Goal: Task Accomplishment & Management: Manage account settings

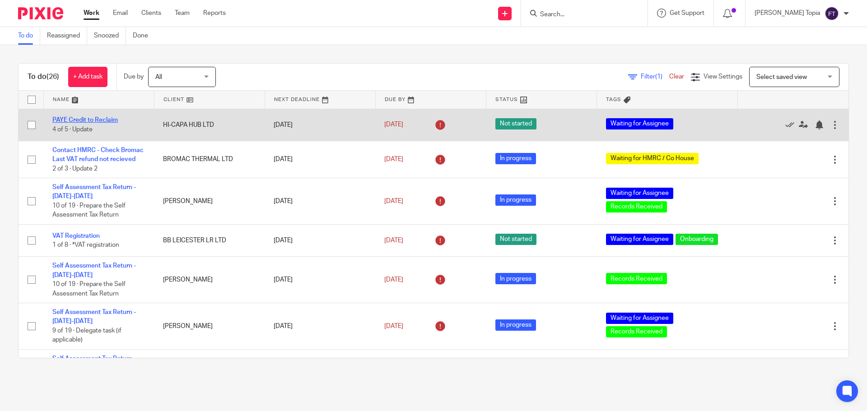
click at [86, 119] on link "PAYE Credit to Reclaim" at bounding box center [84, 120] width 65 height 6
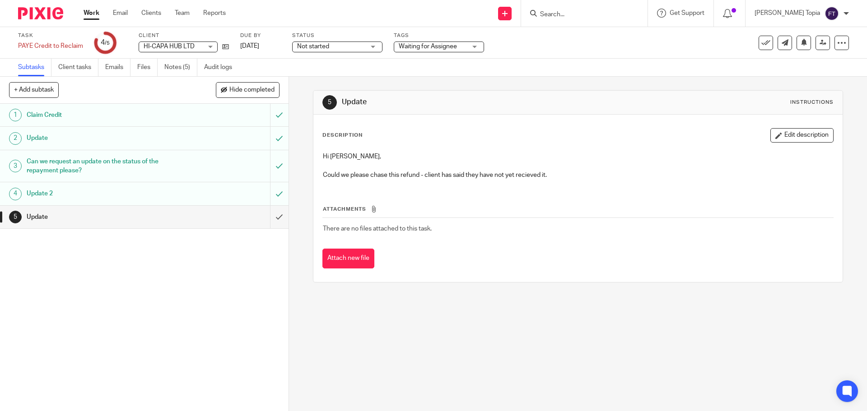
click at [92, 13] on link "Work" at bounding box center [91, 13] width 16 height 9
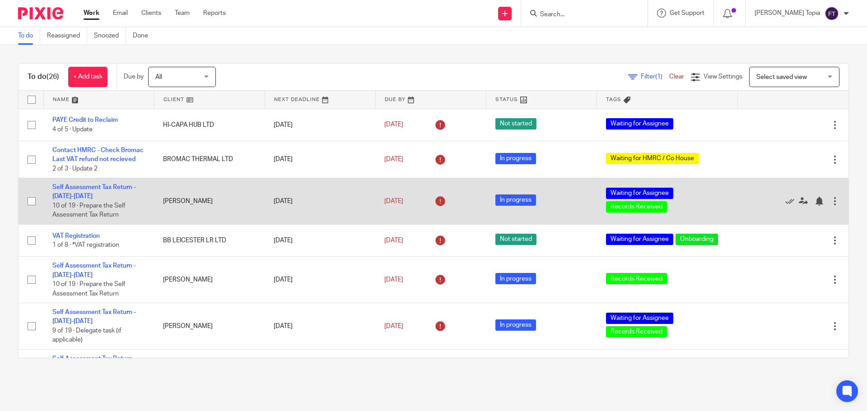
click at [184, 212] on td "[PERSON_NAME]" at bounding box center [209, 201] width 111 height 46
click at [57, 198] on link "Self Assessment Tax Return - [DATE]-[DATE]" at bounding box center [93, 191] width 83 height 15
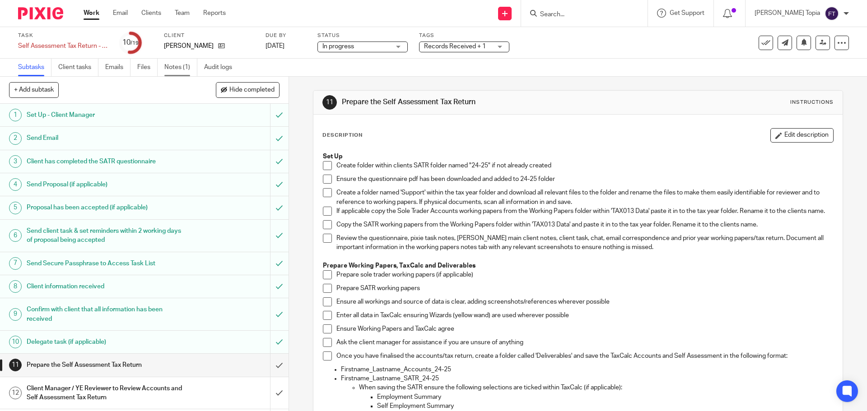
click at [177, 69] on link "Notes (1)" at bounding box center [180, 68] width 33 height 18
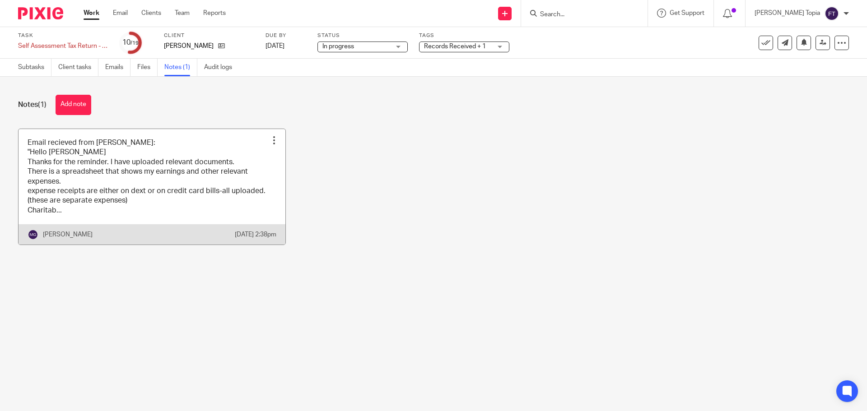
click at [126, 162] on link at bounding box center [152, 187] width 267 height 116
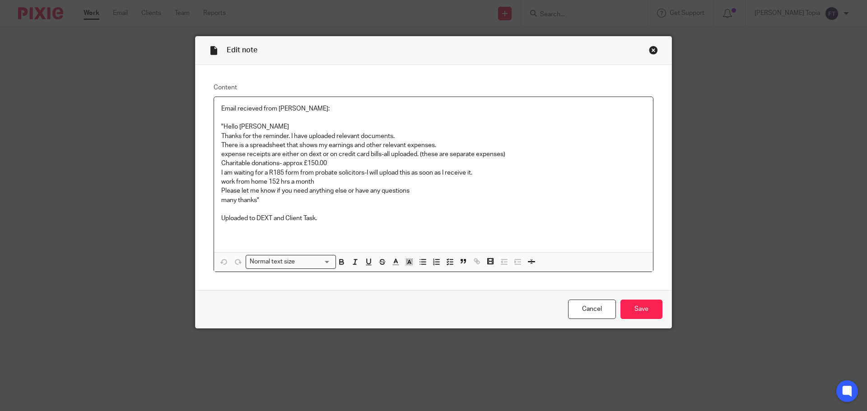
click at [509, 218] on p "Uploaded to DEXT and Client Task." at bounding box center [433, 218] width 424 height 9
click at [649, 51] on div "Close this dialog window" at bounding box center [653, 50] width 9 height 9
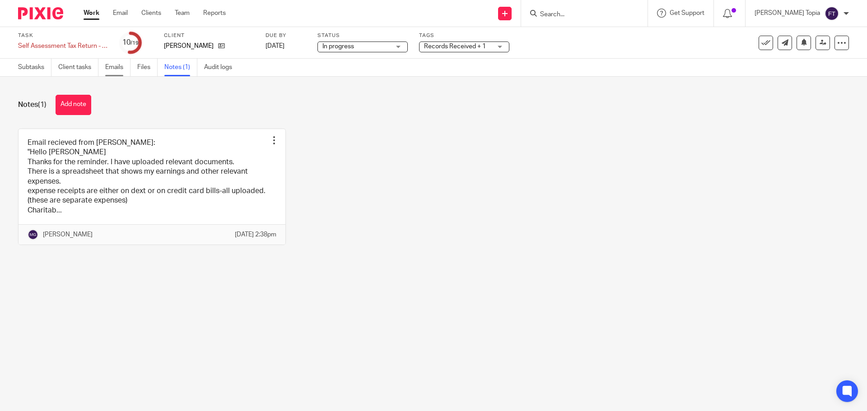
click at [116, 69] on link "Emails" at bounding box center [117, 68] width 25 height 18
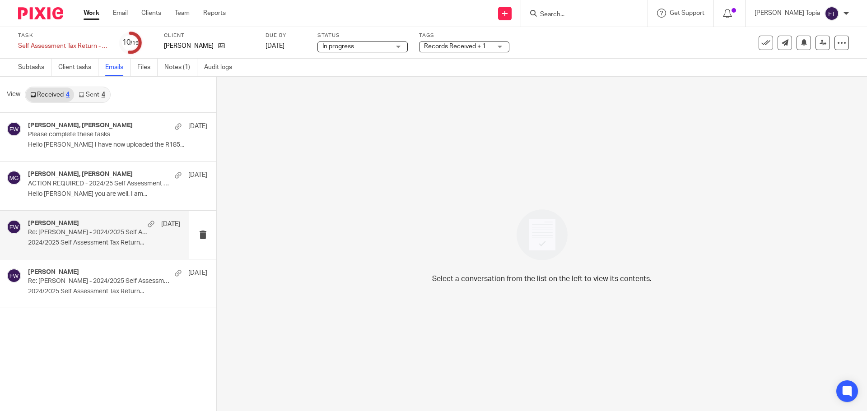
click at [64, 236] on p "Re: [PERSON_NAME] - 2024/2025 Self Assessment Tax Return Questionnaire" at bounding box center [89, 233] width 122 height 8
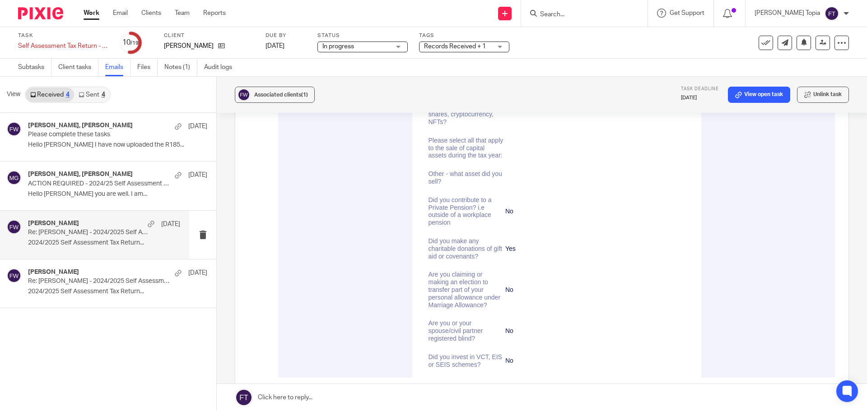
scroll to position [3114, 0]
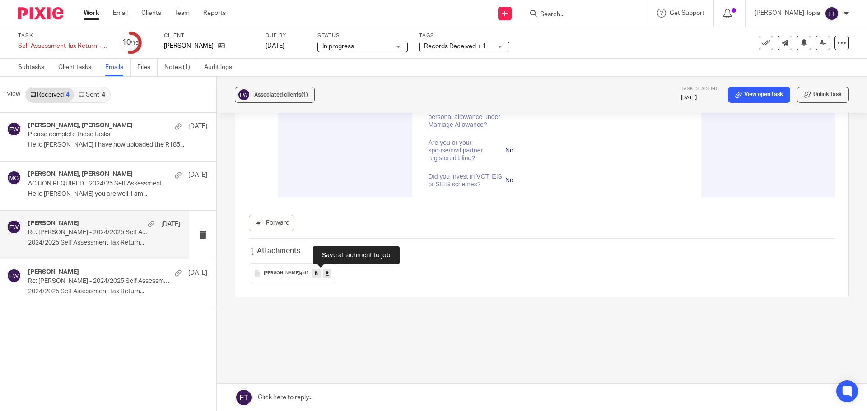
click at [318, 273] on icon at bounding box center [316, 273] width 3 height 7
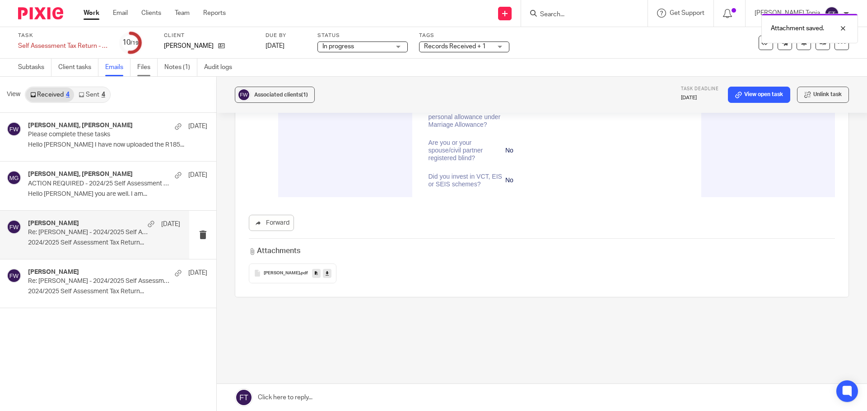
click at [152, 67] on link "Files" at bounding box center [147, 68] width 20 height 18
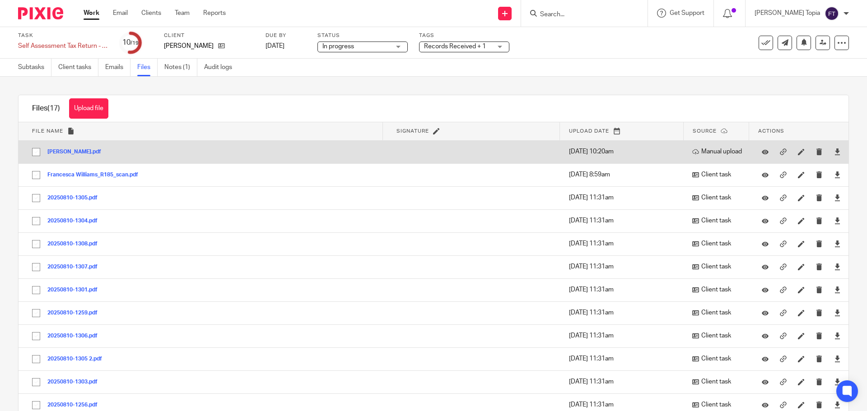
click at [101, 149] on button "Francesca-Williams.pdf" at bounding box center [77, 152] width 60 height 6
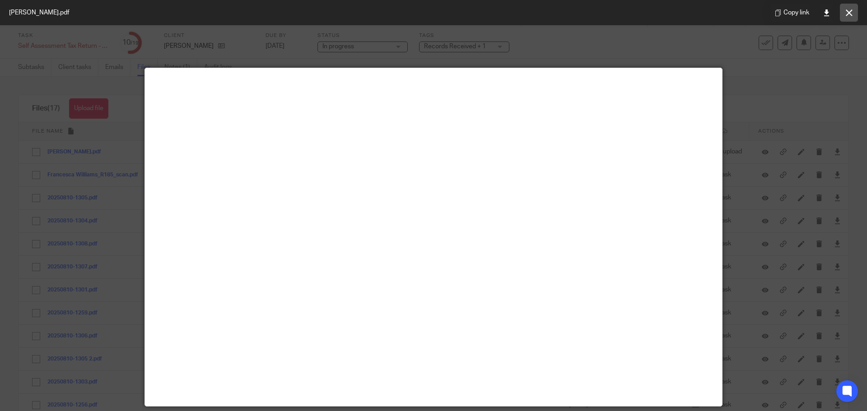
click at [845, 15] on icon at bounding box center [848, 12] width 7 height 7
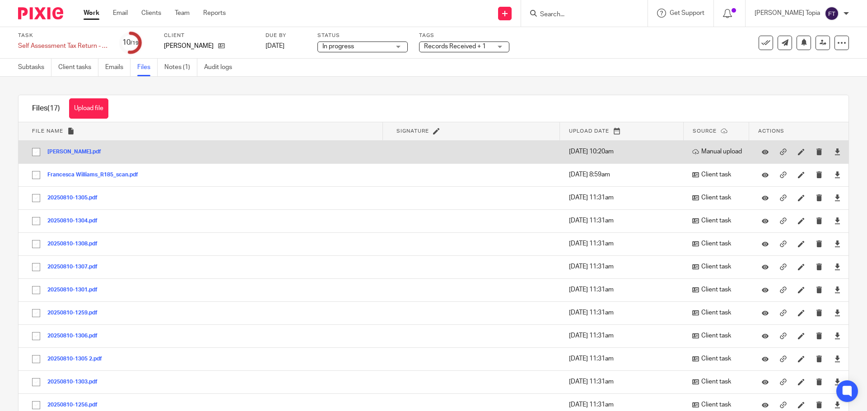
click at [35, 154] on input "checkbox" at bounding box center [36, 152] width 17 height 17
checkbox input "true"
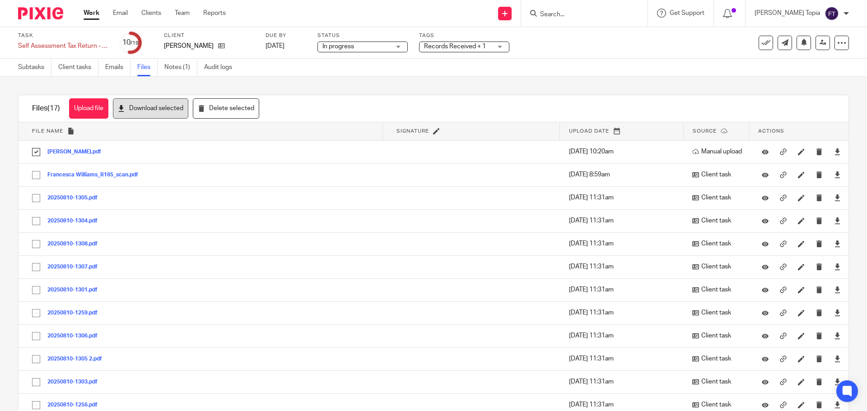
click at [153, 113] on button "Download selected" at bounding box center [150, 108] width 75 height 20
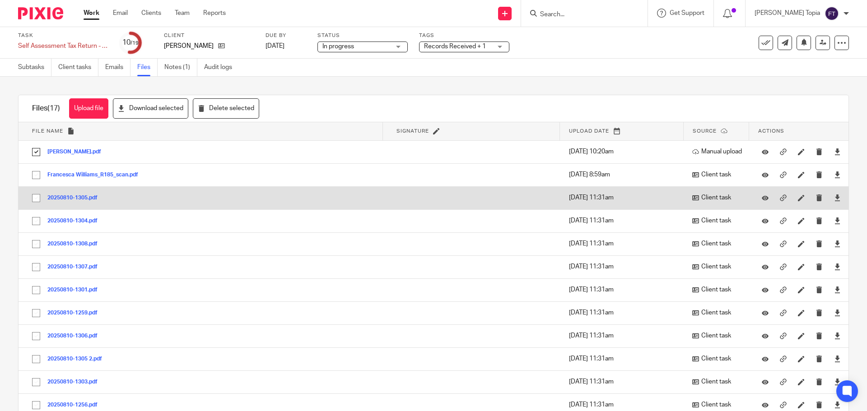
click at [285, 189] on td "20250810-1305.pdf 20250810-1305 Save" at bounding box center [201, 197] width 364 height 23
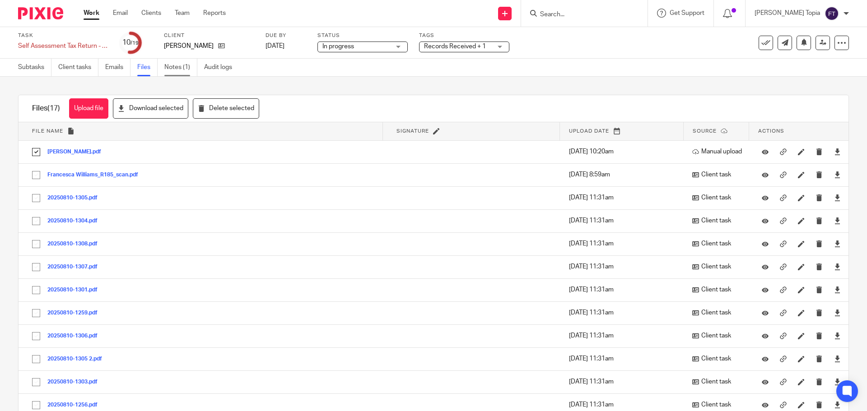
click at [176, 68] on link "Notes (1)" at bounding box center [180, 68] width 33 height 18
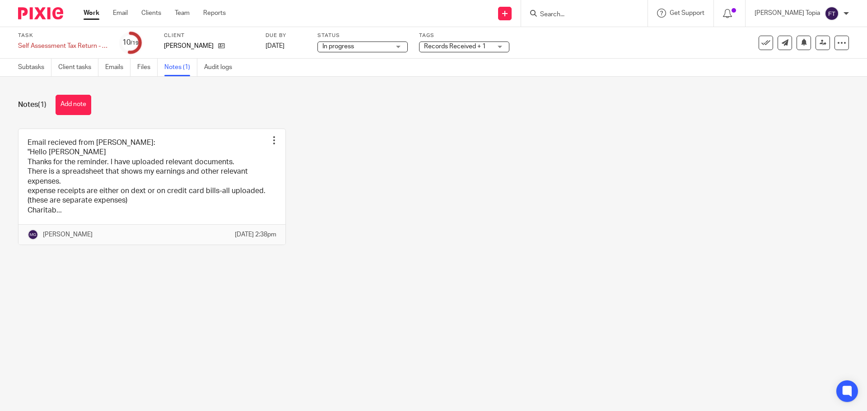
click at [176, 202] on link at bounding box center [152, 187] width 267 height 116
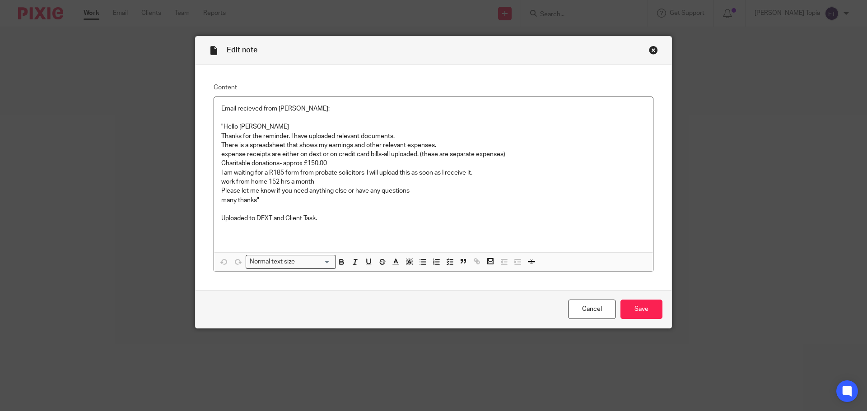
click at [649, 48] on div "Close this dialog window" at bounding box center [653, 50] width 9 height 9
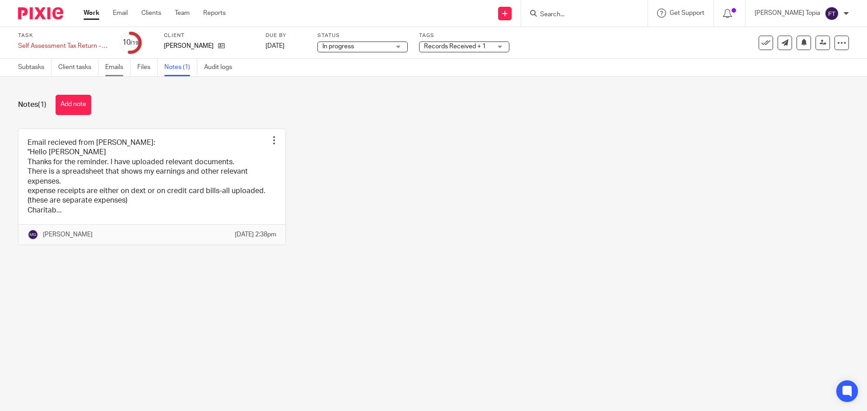
click at [115, 67] on link "Emails" at bounding box center [117, 68] width 25 height 18
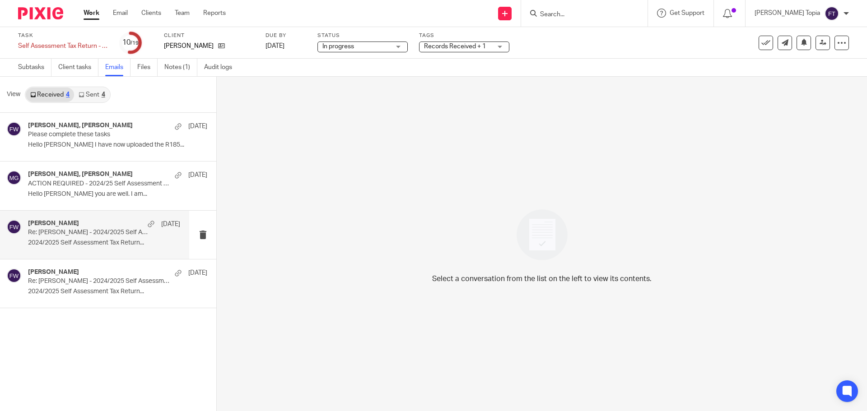
click at [76, 225] on h4 "[PERSON_NAME]" at bounding box center [53, 224] width 51 height 8
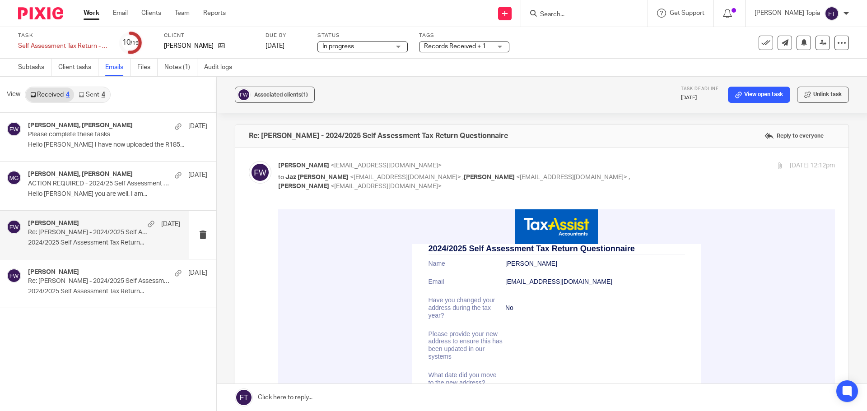
click at [91, 14] on link "Work" at bounding box center [91, 13] width 16 height 9
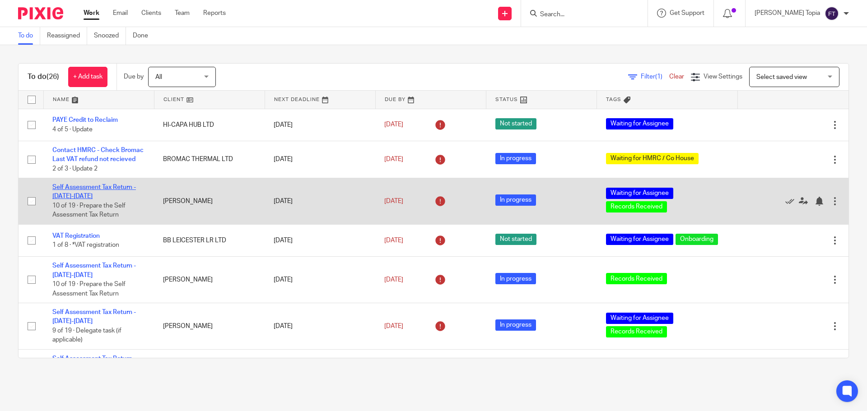
click at [60, 193] on link "Self Assessment Tax Return - [DATE]-[DATE]" at bounding box center [93, 191] width 83 height 15
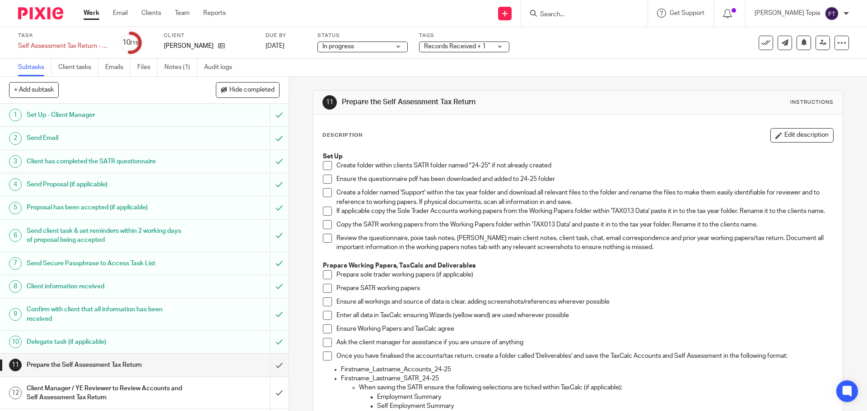
click at [329, 167] on span at bounding box center [327, 165] width 9 height 9
click at [324, 179] on span at bounding box center [327, 179] width 9 height 9
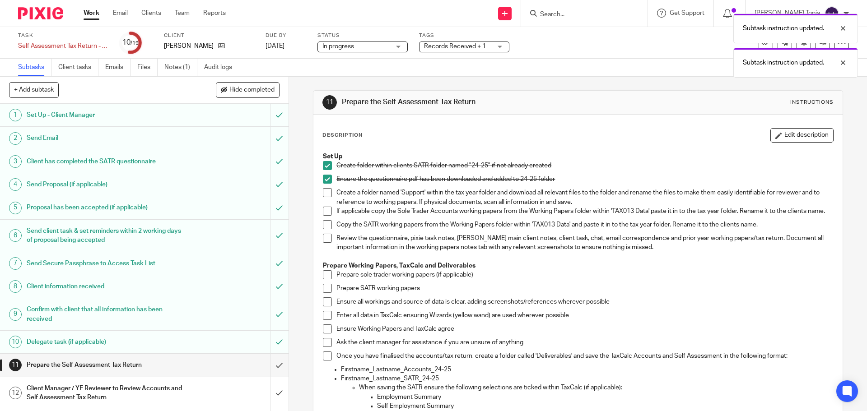
click at [324, 191] on span at bounding box center [327, 192] width 9 height 9
drag, startPoint x: 324, startPoint y: 210, endPoint x: 326, endPoint y: 218, distance: 8.0
click at [325, 212] on span at bounding box center [327, 211] width 9 height 9
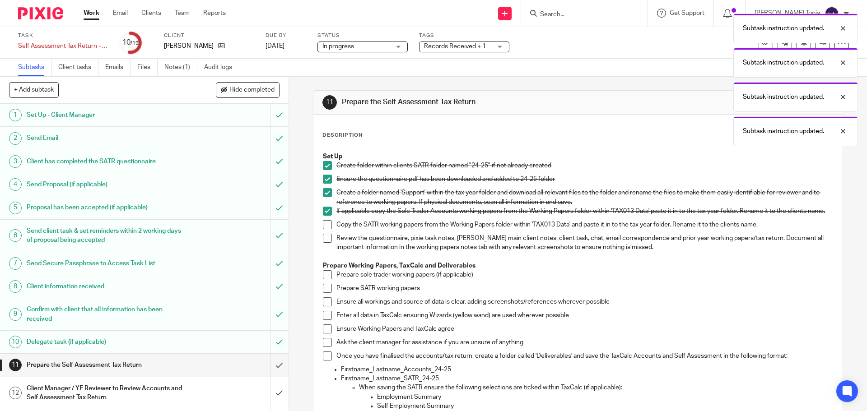
click at [324, 229] on span at bounding box center [327, 224] width 9 height 9
drag, startPoint x: 324, startPoint y: 240, endPoint x: 345, endPoint y: 250, distance: 23.6
click at [325, 241] on span at bounding box center [327, 238] width 9 height 9
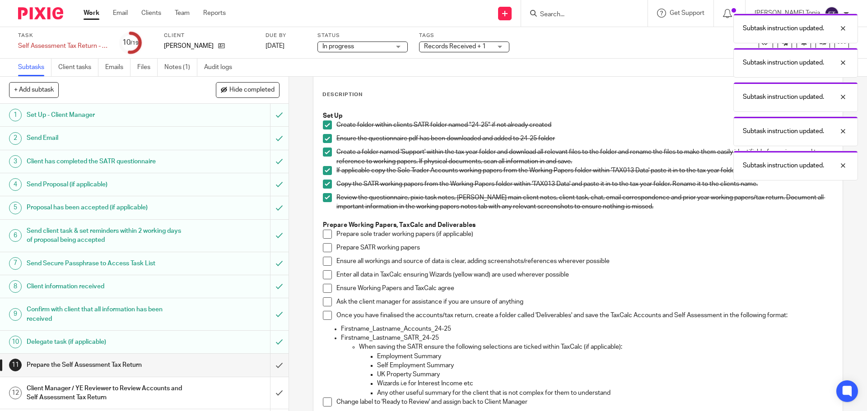
scroll to position [90, 0]
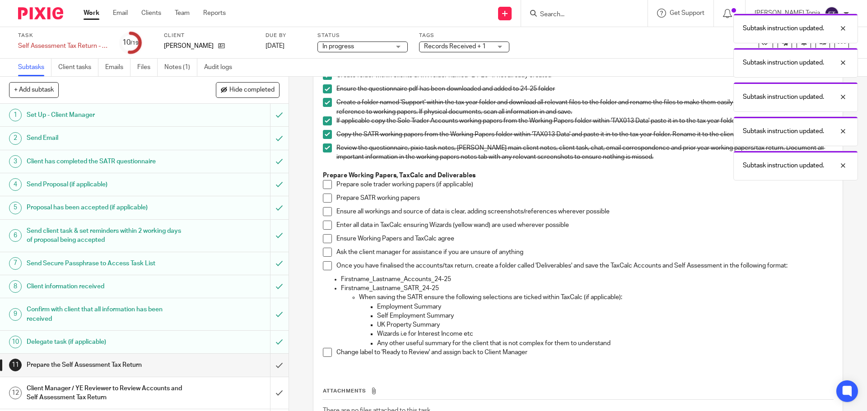
click at [326, 203] on span at bounding box center [327, 198] width 9 height 9
click at [326, 189] on span at bounding box center [327, 184] width 9 height 9
click at [324, 216] on span at bounding box center [327, 211] width 9 height 9
click at [325, 230] on span at bounding box center [327, 225] width 9 height 9
click at [327, 248] on li "Ensure Working Papers and TaxCalc agree" at bounding box center [578, 241] width 510 height 14
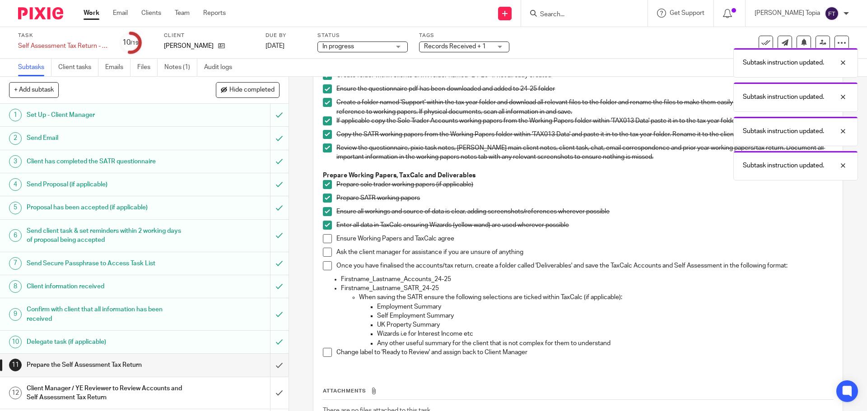
click at [323, 257] on span at bounding box center [327, 252] width 9 height 9
click at [323, 243] on span at bounding box center [327, 238] width 9 height 9
click at [324, 275] on li "Once you have finalised the accounts/tax return, create a folder called 'Delive…" at bounding box center [578, 268] width 510 height 14
click at [324, 270] on span at bounding box center [327, 265] width 9 height 9
click at [325, 357] on span at bounding box center [327, 352] width 9 height 9
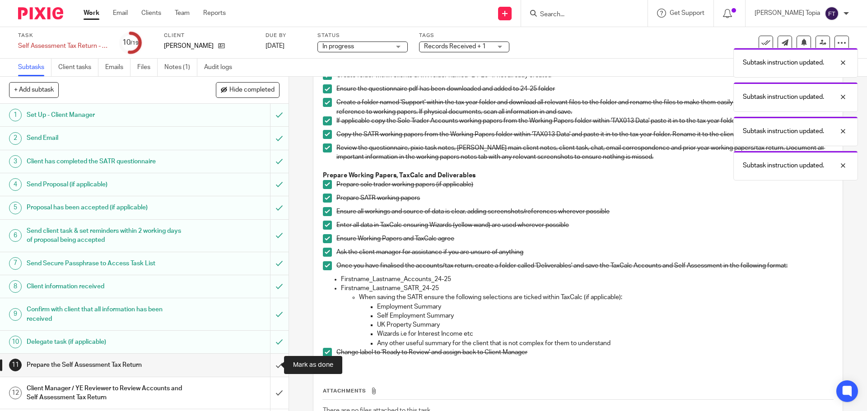
click at [267, 368] on input "submit" at bounding box center [144, 365] width 288 height 23
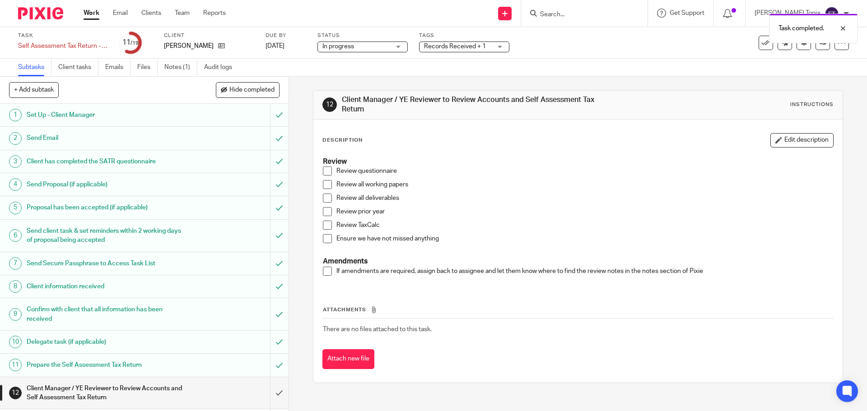
click at [435, 46] on span "Records Received + 1" at bounding box center [455, 46] width 62 height 6
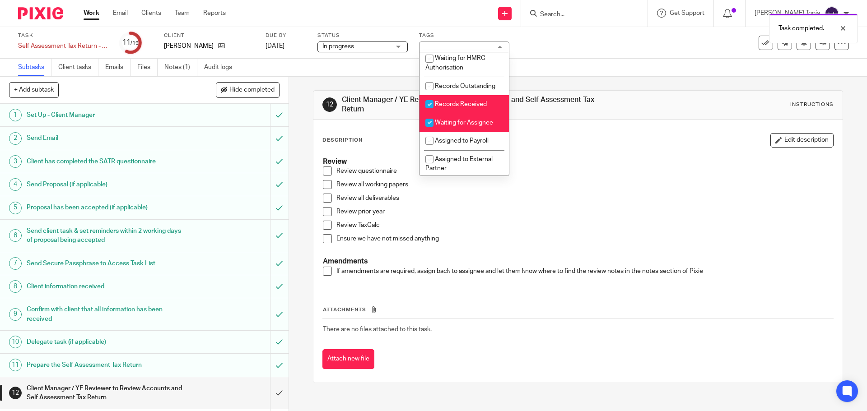
scroll to position [131, 0]
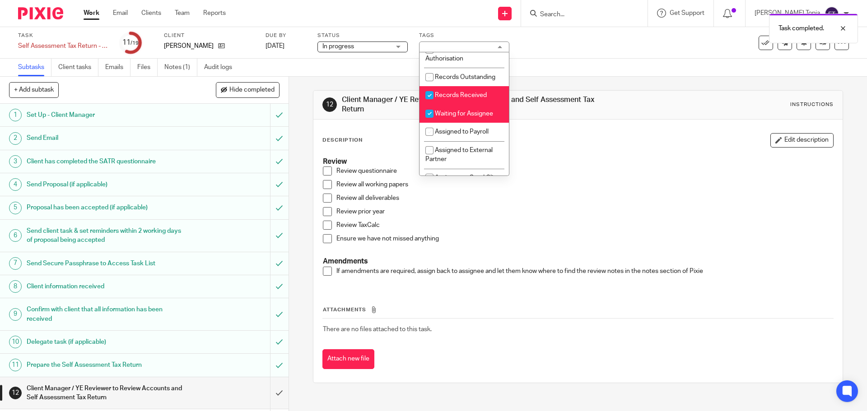
click at [429, 100] on input "checkbox" at bounding box center [429, 95] width 17 height 17
checkbox input "false"
click at [430, 122] on input "checkbox" at bounding box center [429, 113] width 17 height 17
checkbox input "false"
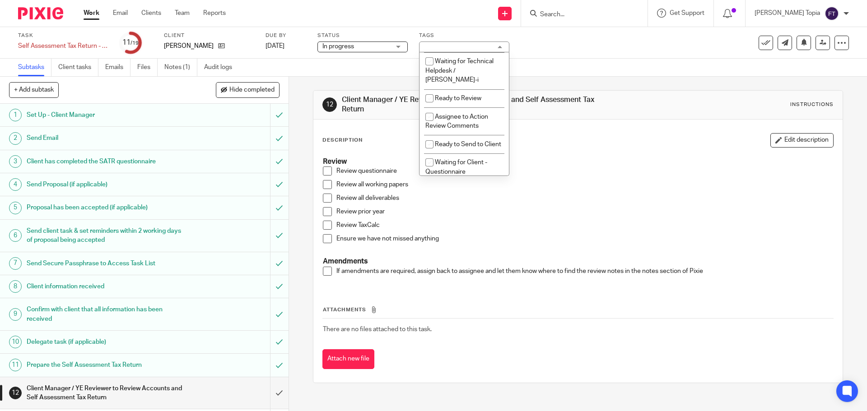
scroll to position [287, 0]
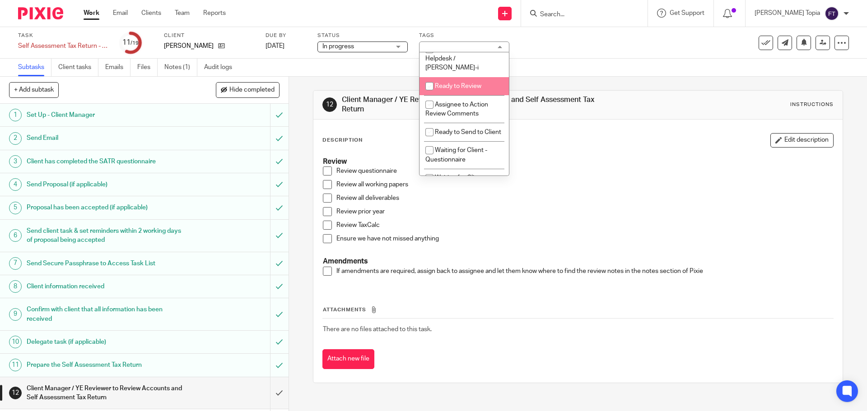
drag, startPoint x: 428, startPoint y: 88, endPoint x: 477, endPoint y: 133, distance: 67.1
click at [430, 89] on input "checkbox" at bounding box center [429, 86] width 17 height 17
checkbox input "true"
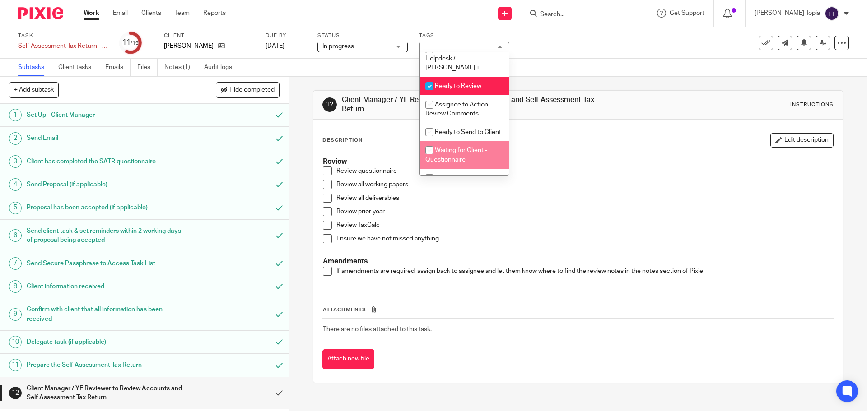
click at [542, 202] on p "Review all deliverables" at bounding box center [584, 198] width 496 height 9
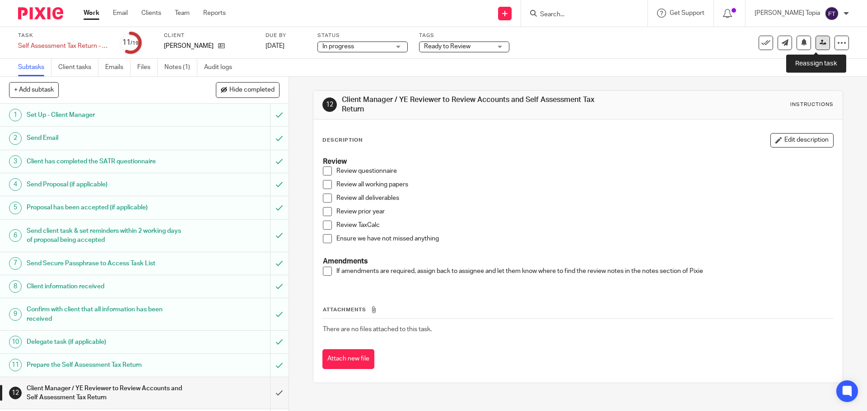
click at [819, 50] on link at bounding box center [822, 43] width 14 height 14
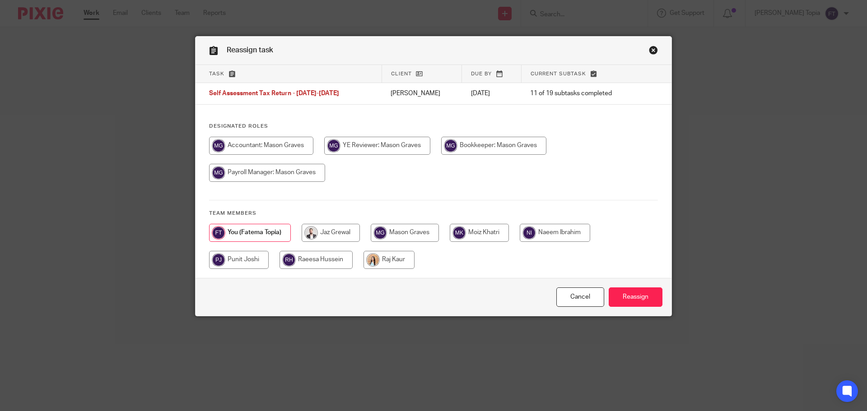
drag, startPoint x: 278, startPoint y: 148, endPoint x: 329, endPoint y: 164, distance: 53.8
click at [277, 149] on input "radio" at bounding box center [261, 146] width 104 height 18
radio input "true"
click at [616, 294] on input "Reassign" at bounding box center [635, 296] width 54 height 19
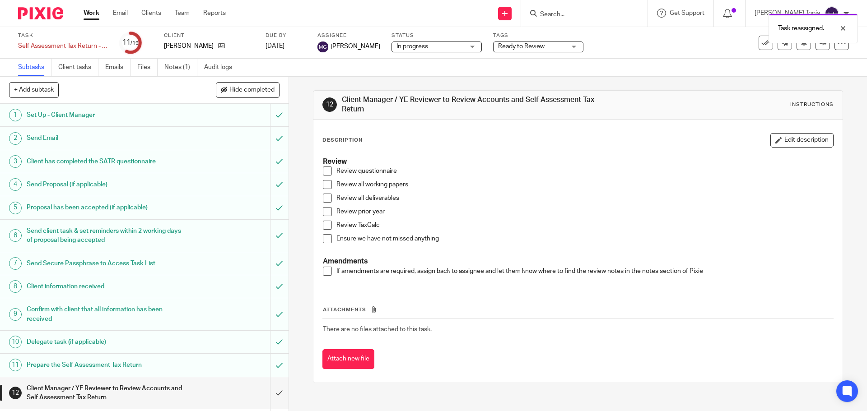
click at [92, 15] on link "Work" at bounding box center [91, 13] width 16 height 9
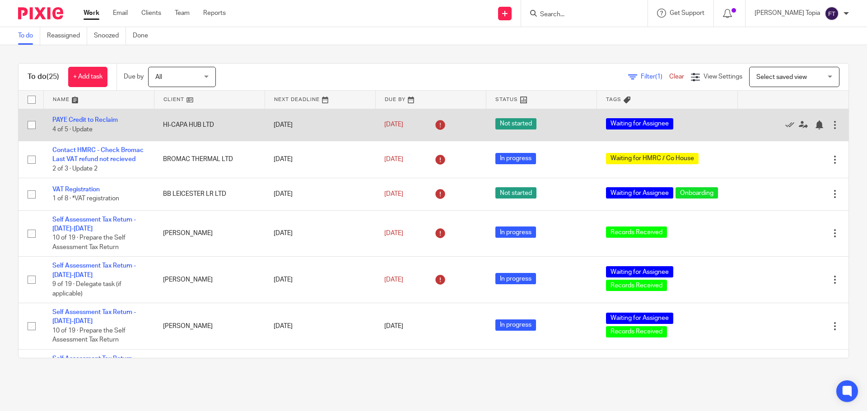
click at [196, 125] on td "HI-CAPA HUB LTD" at bounding box center [209, 125] width 111 height 32
click at [86, 118] on link "PAYE Credit to Reclaim" at bounding box center [84, 120] width 65 height 6
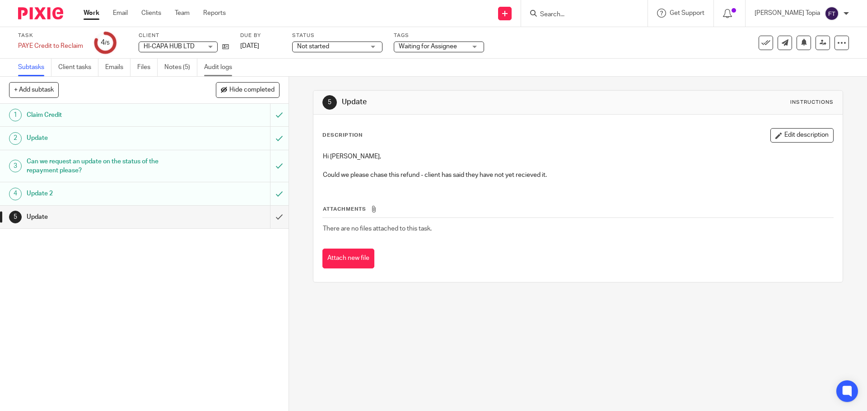
click at [227, 64] on link "Audit logs" at bounding box center [221, 68] width 35 height 18
click at [226, 69] on link "Audit logs" at bounding box center [221, 68] width 35 height 18
click at [51, 114] on h1 "Claim Credit" at bounding box center [105, 115] width 156 height 14
click at [46, 139] on h1 "Update" at bounding box center [105, 138] width 156 height 14
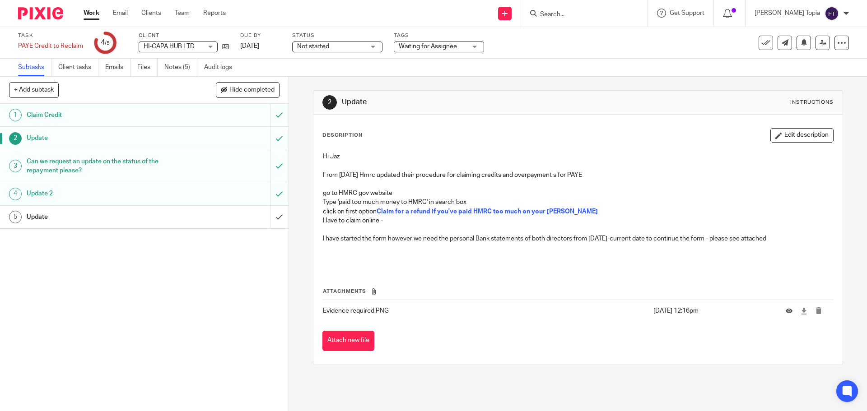
click at [42, 162] on h1 "Can we request an update on the status of the repayment please?" at bounding box center [105, 166] width 156 height 23
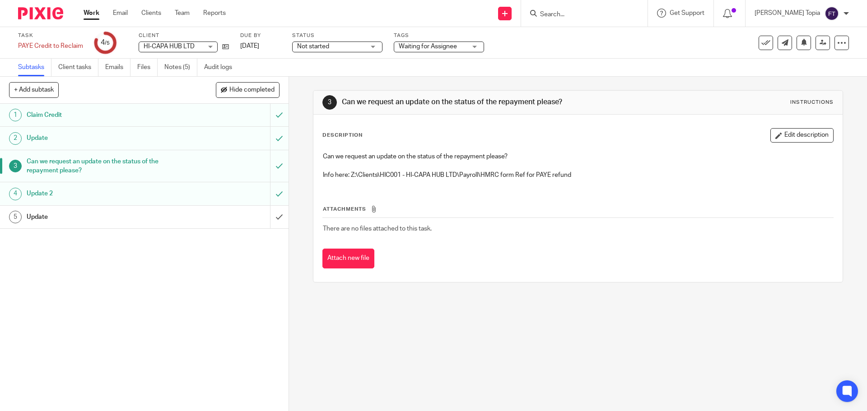
click at [33, 191] on h1 "Update 2" at bounding box center [105, 194] width 156 height 14
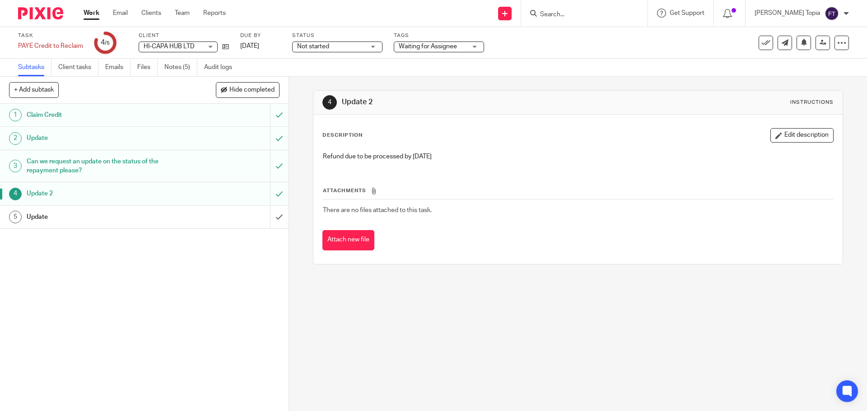
click at [606, 323] on div "4 Update 2 Instructions Description Edit description Refund due to be processed…" at bounding box center [578, 244] width 578 height 334
drag, startPoint x: 394, startPoint y: 315, endPoint x: 401, endPoint y: 326, distance: 12.9
click at [394, 315] on div "4 Update 2 Instructions Description Edit description Refund due to be processed…" at bounding box center [578, 244] width 578 height 334
click at [78, 199] on h1 "Update 2" at bounding box center [105, 194] width 156 height 14
click at [83, 190] on h1 "Update 2" at bounding box center [105, 194] width 156 height 14
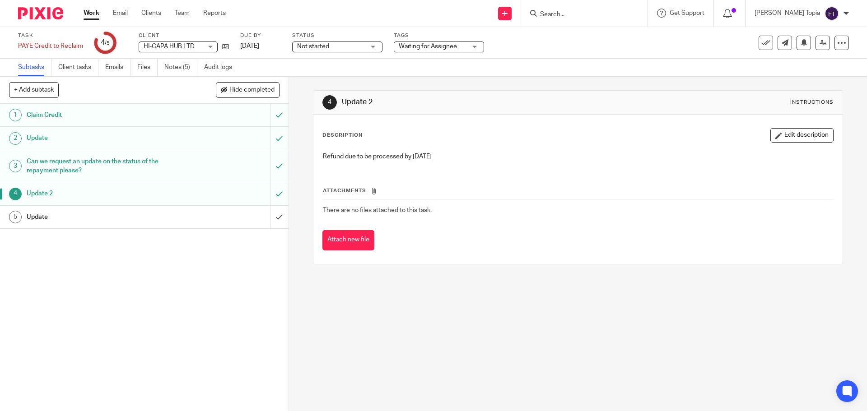
click at [92, 14] on link "Work" at bounding box center [91, 13] width 16 height 9
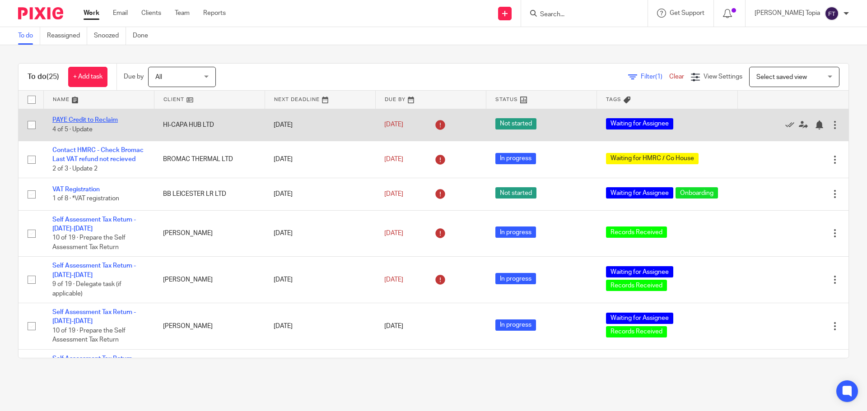
click at [108, 120] on link "PAYE Credit to Reclaim" at bounding box center [84, 120] width 65 height 6
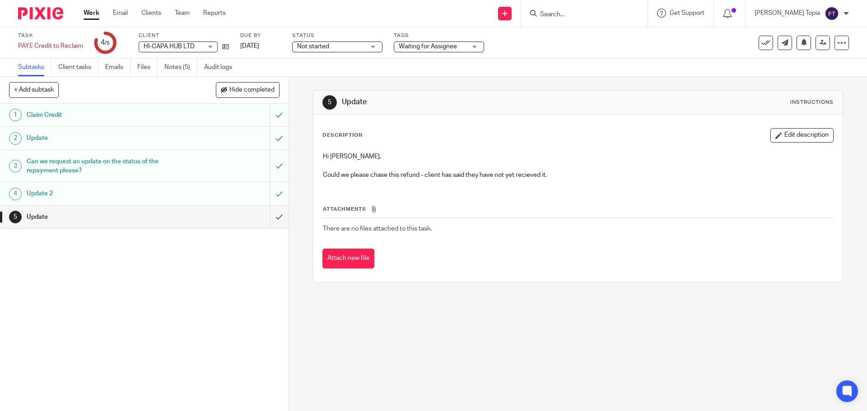
click at [47, 218] on h1 "Update" at bounding box center [105, 217] width 156 height 14
click at [35, 94] on button "+ Add subtask" at bounding box center [34, 89] width 50 height 15
click at [90, 94] on input "text" at bounding box center [111, 90] width 205 height 15
type input "Update"
click at [263, 92] on p "+ Add" at bounding box center [266, 90] width 26 height 15
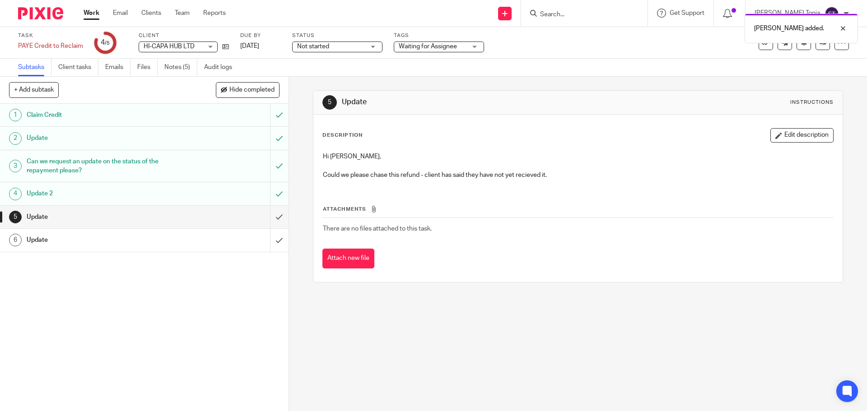
click at [155, 209] on link "5 Update" at bounding box center [135, 217] width 270 height 23
click at [776, 138] on button "Edit description" at bounding box center [801, 135] width 63 height 14
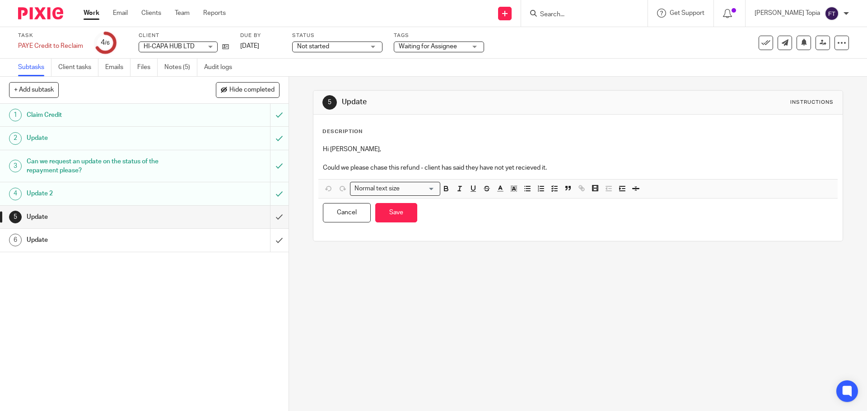
click at [159, 219] on h1 "Update" at bounding box center [105, 217] width 156 height 14
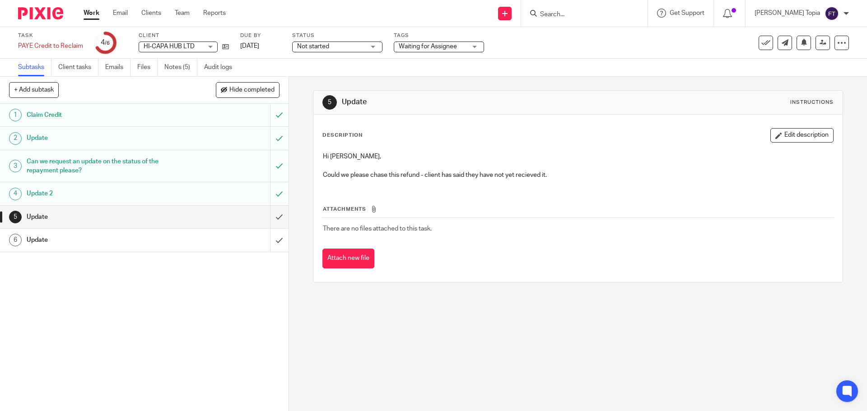
click at [183, 236] on div "Update" at bounding box center [144, 240] width 234 height 14
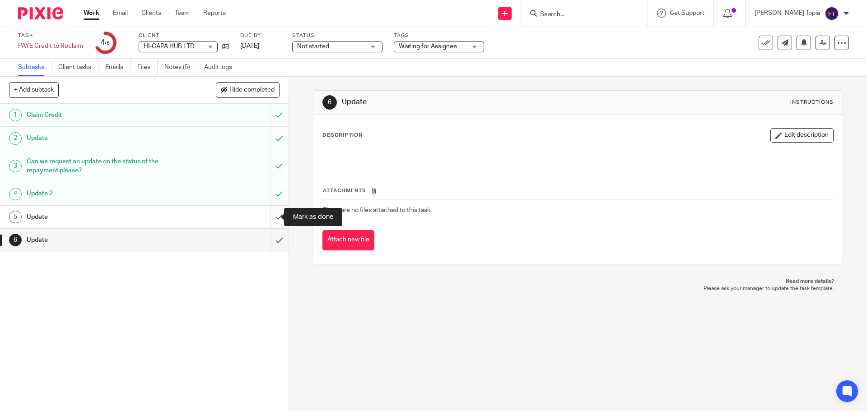
click at [270, 218] on input "submit" at bounding box center [144, 217] width 288 height 23
drag, startPoint x: 811, startPoint y: 131, endPoint x: 672, endPoint y: 134, distance: 139.5
click at [808, 131] on button "Edit description" at bounding box center [801, 135] width 63 height 14
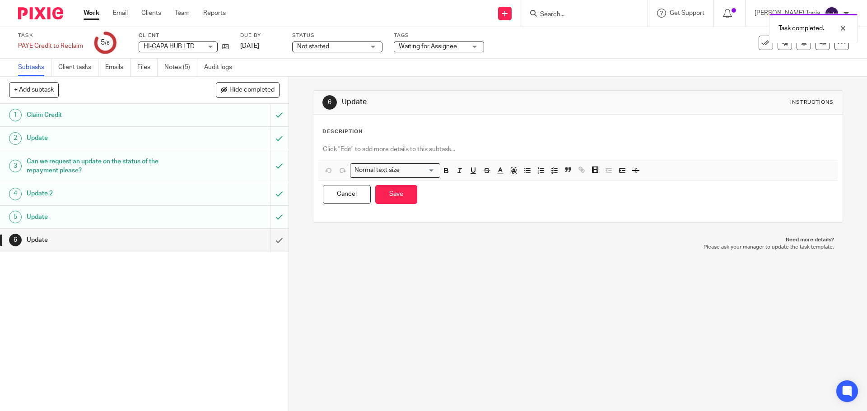
click at [338, 147] on p at bounding box center [578, 149] width 510 height 9
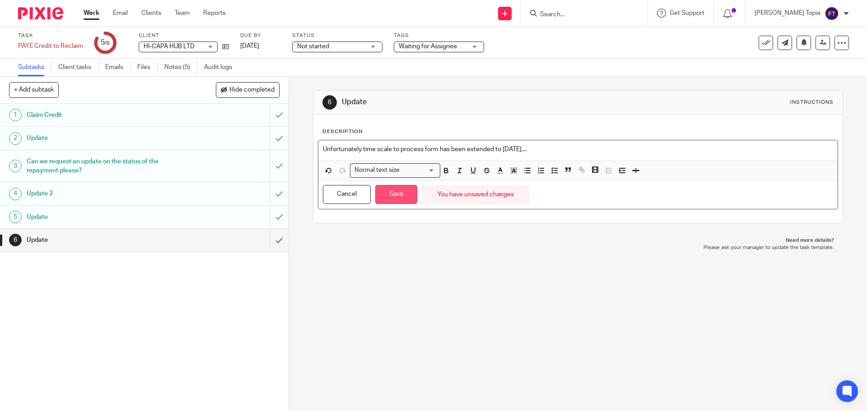
click at [379, 195] on button "Save" at bounding box center [396, 194] width 42 height 19
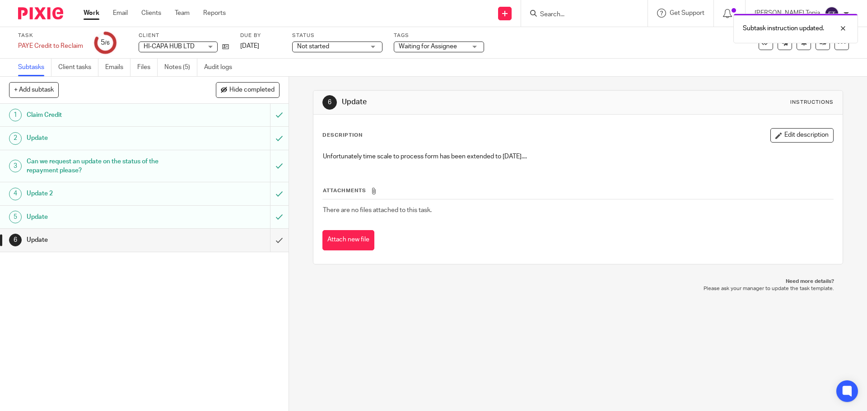
click at [468, 47] on div "Waiting for Assignee" at bounding box center [439, 47] width 90 height 11
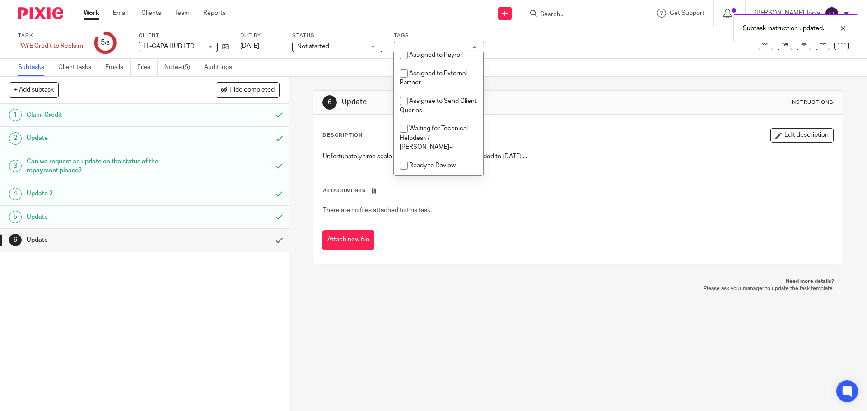
scroll to position [193, 0]
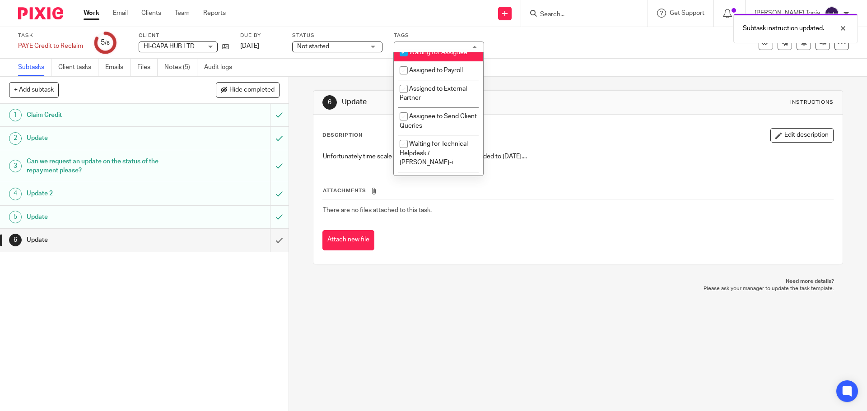
click at [405, 61] on input "checkbox" at bounding box center [403, 52] width 17 height 17
checkbox input "false"
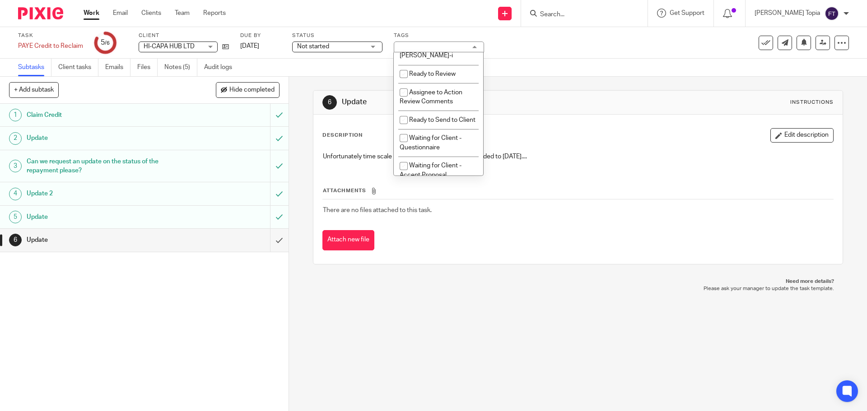
scroll to position [318, 0]
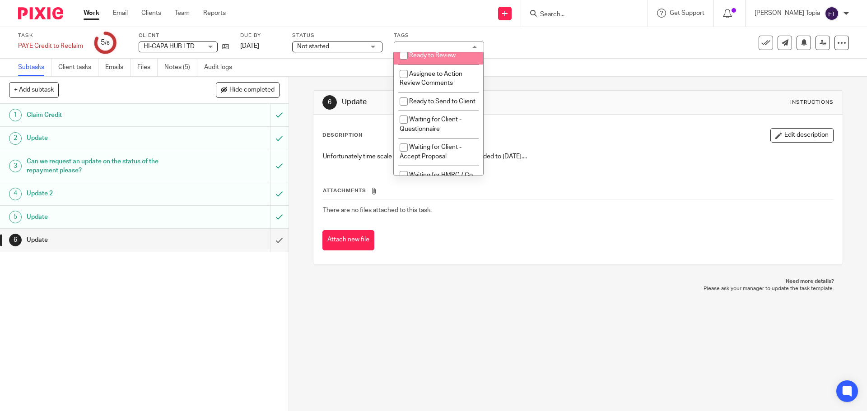
click at [402, 56] on input "checkbox" at bounding box center [403, 55] width 17 height 17
checkbox input "true"
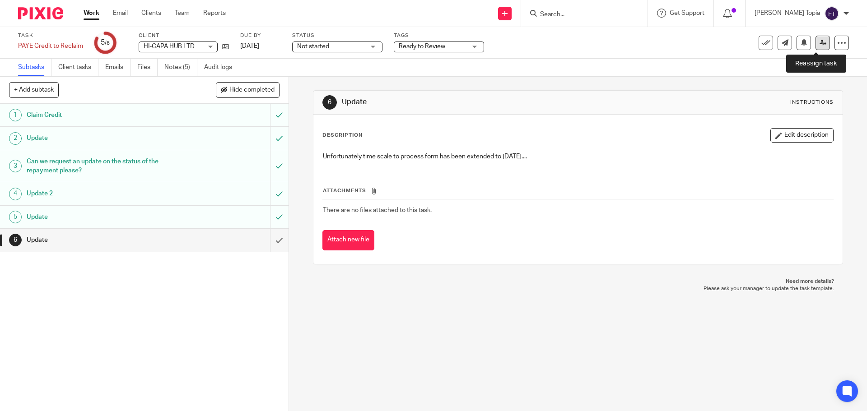
click at [819, 45] on icon at bounding box center [822, 42] width 7 height 7
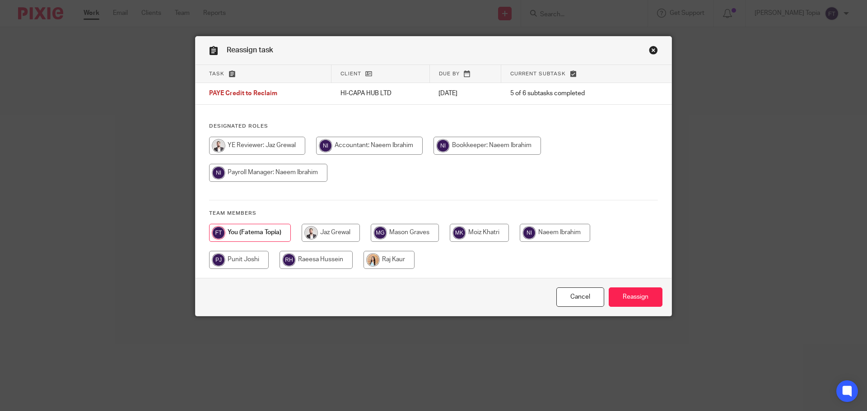
drag, startPoint x: 258, startPoint y: 146, endPoint x: 352, endPoint y: 146, distance: 93.9
click at [314, 146] on div at bounding box center [433, 164] width 449 height 54
click at [331, 231] on input "radio" at bounding box center [330, 233] width 58 height 18
radio input "true"
click at [635, 299] on input "Reassign" at bounding box center [635, 296] width 54 height 19
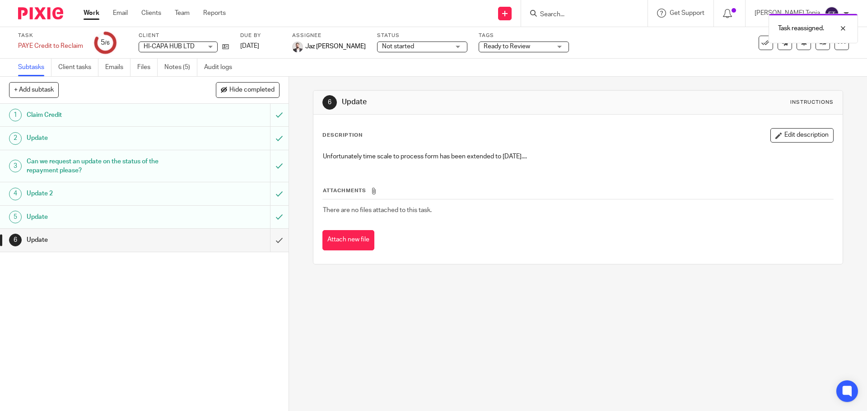
click at [87, 14] on link "Work" at bounding box center [91, 13] width 16 height 9
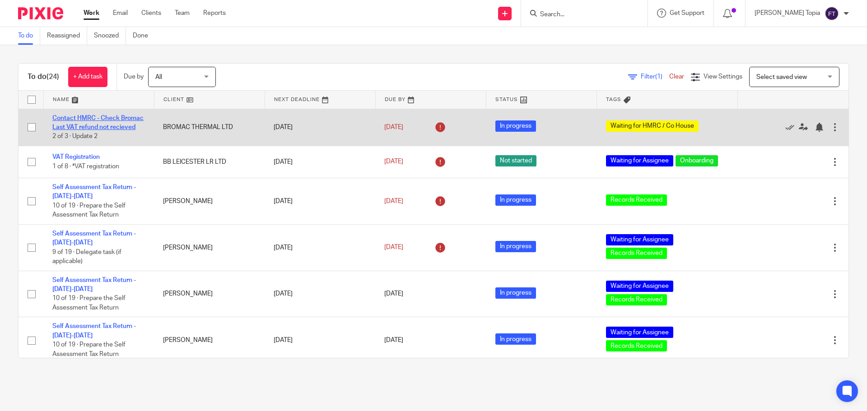
click at [87, 118] on link "Contact HMRC - Check Bromac Last VAT refund not recieved" at bounding box center [97, 122] width 91 height 15
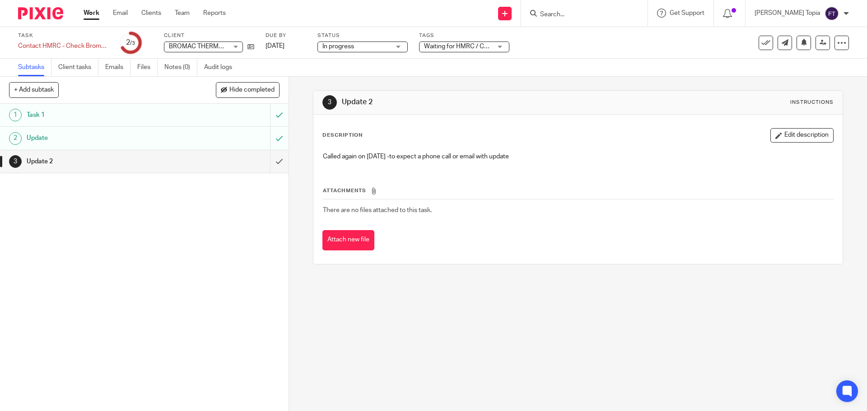
click at [60, 176] on div "1 Task 1 2 Update 3 Update 2" at bounding box center [144, 257] width 288 height 307
click at [93, 14] on link "Work" at bounding box center [91, 13] width 16 height 9
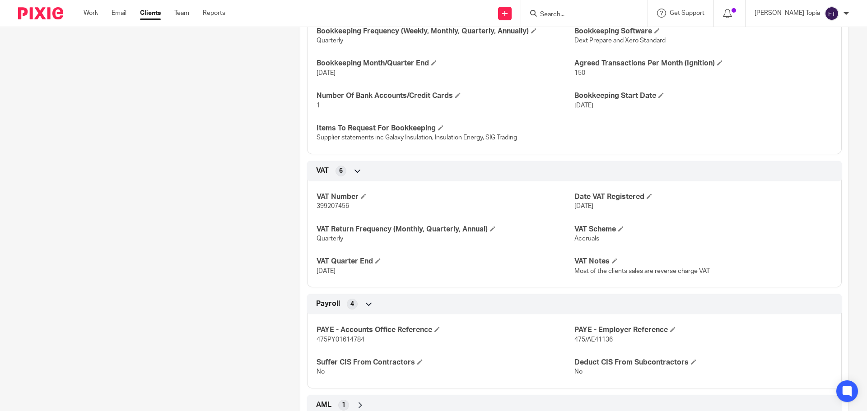
scroll to position [702, 0]
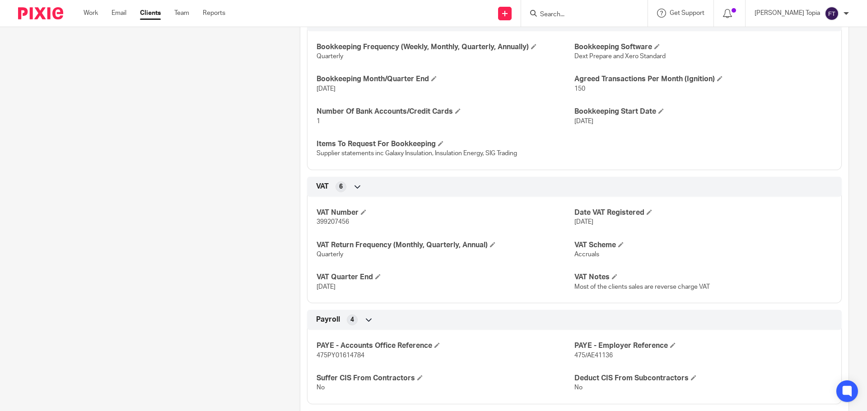
click at [323, 221] on span "399207456" at bounding box center [332, 222] width 32 height 6
copy span "399207456"
click at [322, 222] on span "399207456" at bounding box center [332, 222] width 32 height 6
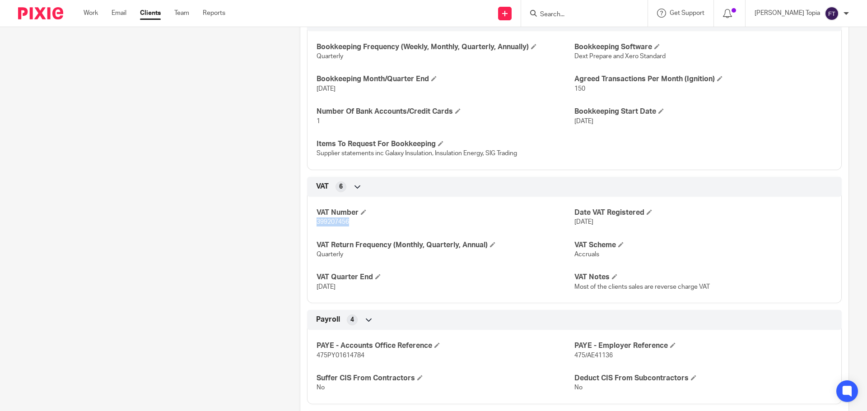
click at [322, 222] on span "399207456" at bounding box center [332, 222] width 32 height 6
copy span "399207456"
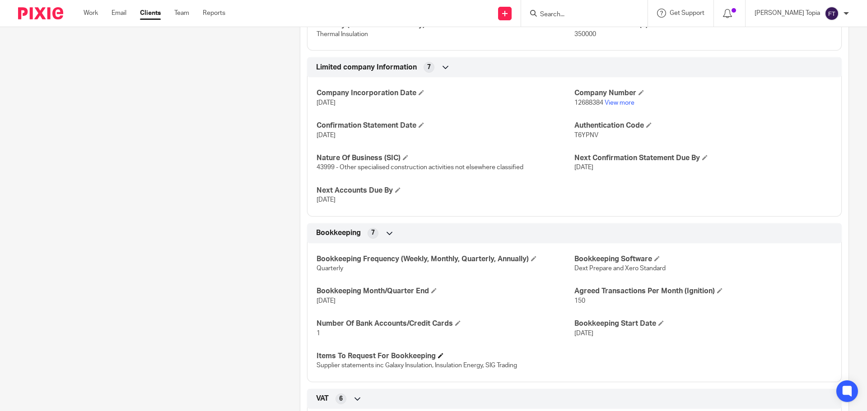
scroll to position [542, 0]
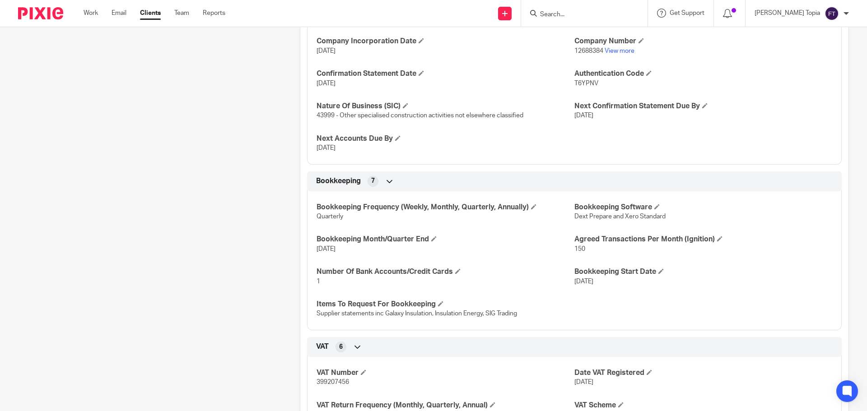
click at [333, 380] on span "399207456" at bounding box center [332, 382] width 32 height 6
click at [334, 380] on span "399207456" at bounding box center [332, 382] width 32 height 6
copy span "399207456"
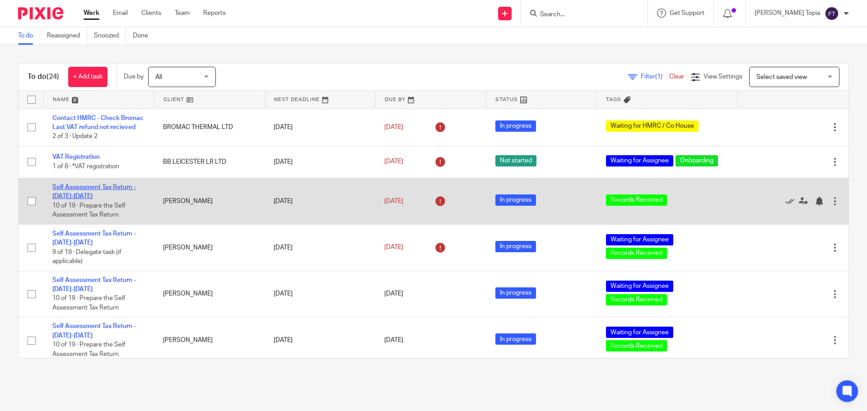
click at [74, 196] on link "Self Assessment Tax Return - [DATE]-[DATE]" at bounding box center [93, 191] width 83 height 15
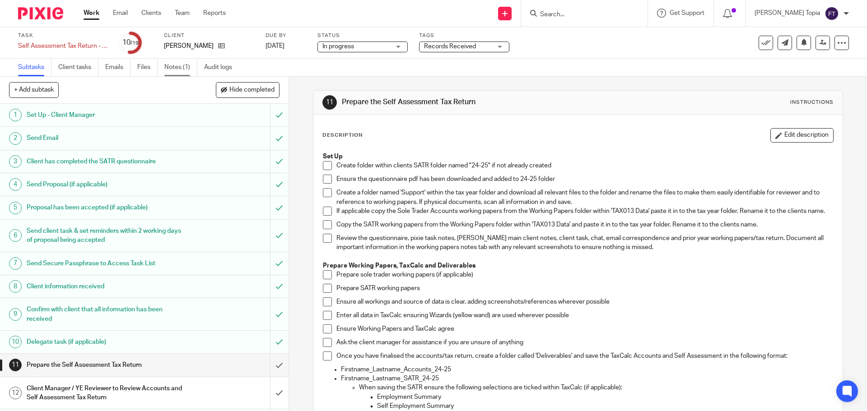
click at [175, 67] on link "Notes (1)" at bounding box center [180, 68] width 33 height 18
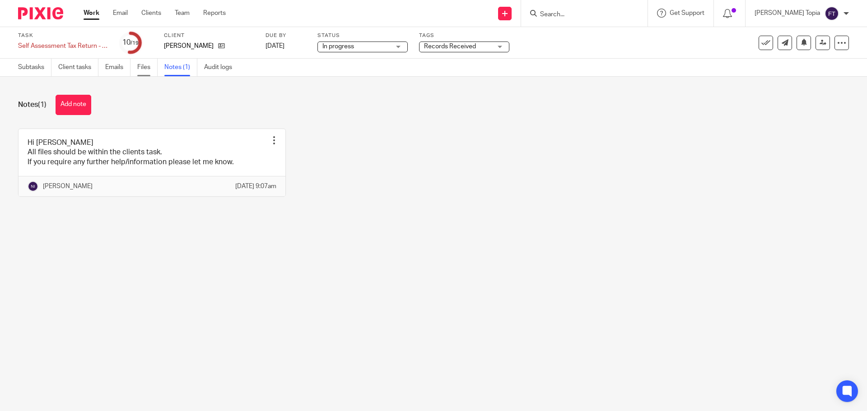
click at [143, 67] on link "Files" at bounding box center [147, 68] width 20 height 18
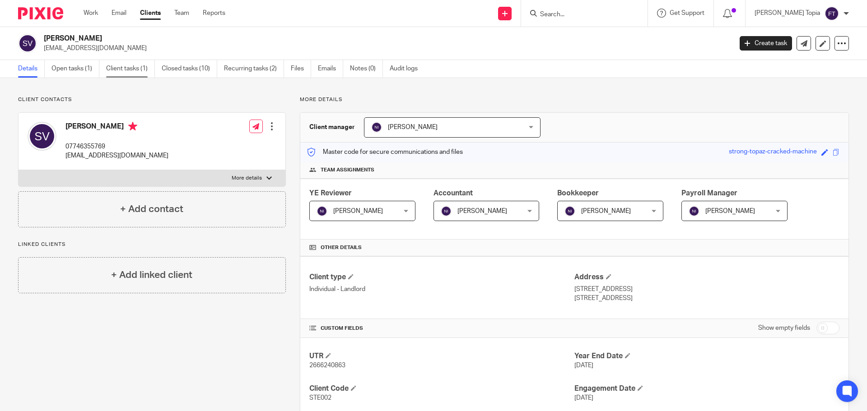
click at [133, 71] on link "Client tasks (1)" at bounding box center [130, 69] width 49 height 18
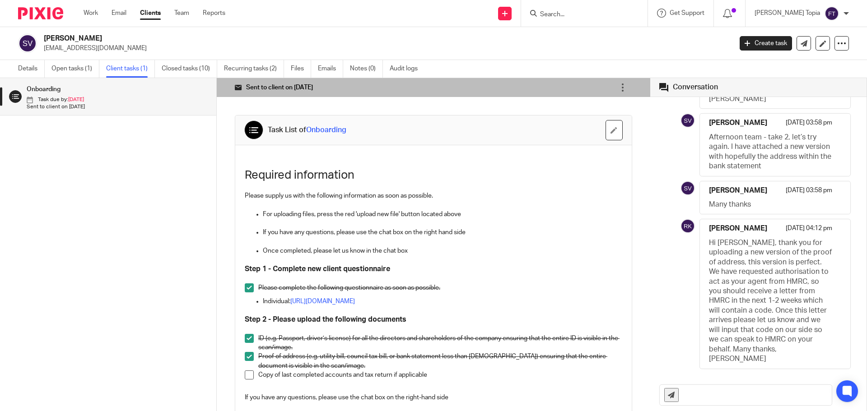
scroll to position [227, 0]
click at [147, 198] on div "Onboarding Task due by: 19 Jun Sent to client on 19 May" at bounding box center [108, 231] width 216 height 306
click at [22, 67] on link "Details" at bounding box center [31, 69] width 27 height 18
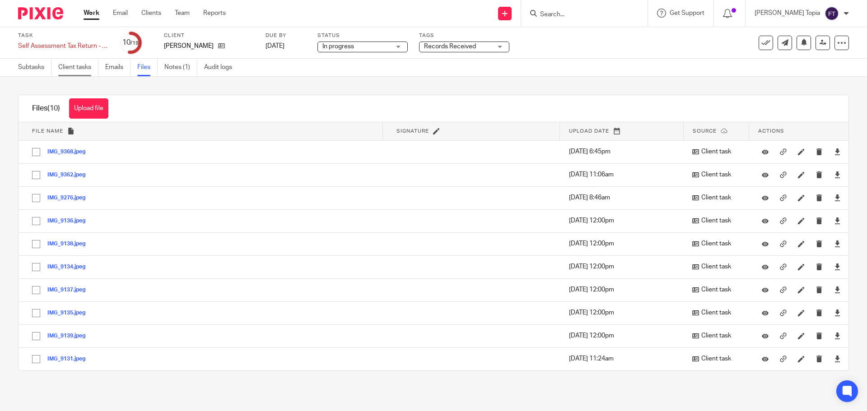
click at [80, 69] on link "Client tasks" at bounding box center [78, 68] width 40 height 18
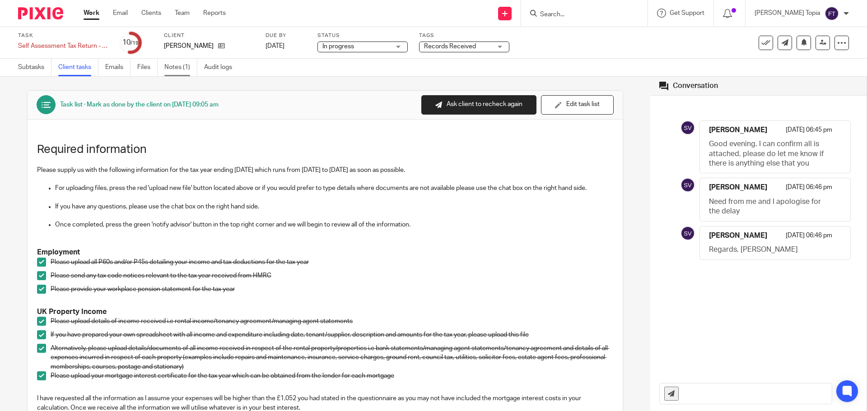
click at [177, 65] on link "Notes (1)" at bounding box center [180, 68] width 33 height 18
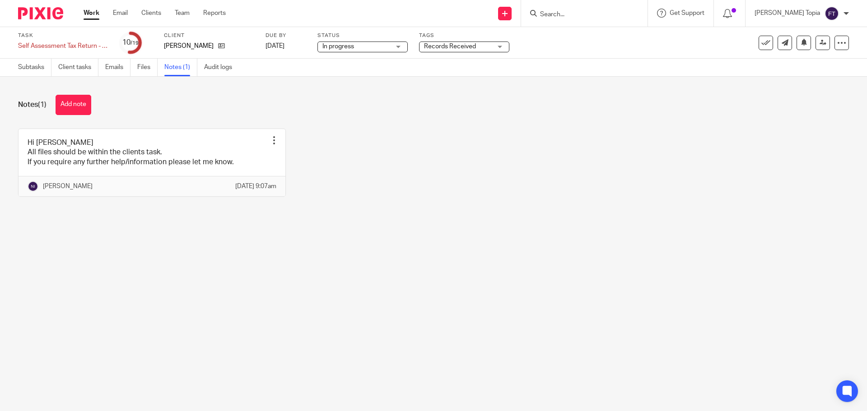
click at [422, 210] on div "Hi Fatema All files should be within the clients task. If you require any furth…" at bounding box center [426, 170] width 844 height 82
click at [400, 228] on div "Notes (1) Add note Hi Fatema All files should be within the clients task. If yo…" at bounding box center [433, 153] width 867 height 152
click at [387, 172] on div "Hi Fatema All files should be within the clients task. If you require any furth…" at bounding box center [426, 170] width 844 height 82
click at [335, 228] on div "Notes (1) Add note Hi Fatema All files should be within the clients task. If yo…" at bounding box center [433, 153] width 867 height 152
click at [398, 128] on div "Notes (1) Add note Hi Fatema All files should be within the clients task. If yo…" at bounding box center [433, 153] width 867 height 152
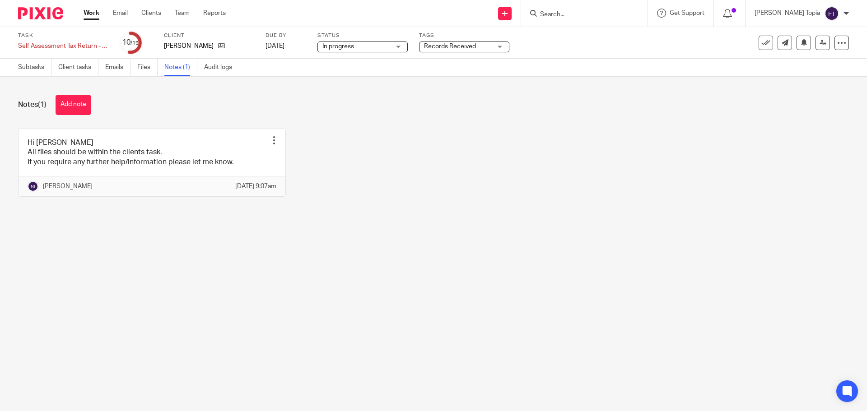
click at [85, 11] on link "Work" at bounding box center [91, 13] width 16 height 9
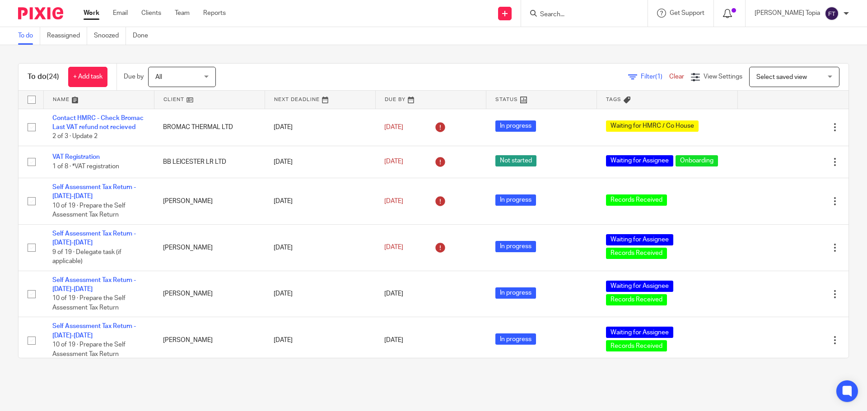
click at [732, 12] on icon at bounding box center [727, 13] width 9 height 9
click at [844, 17] on div "[PERSON_NAME] Topia" at bounding box center [801, 13] width 94 height 14
click at [763, 81] on span "Select saved view" at bounding box center [789, 76] width 66 height 19
click at [203, 36] on div "To do Reassigned Snoozed Done" at bounding box center [433, 36] width 867 height 18
click at [107, 34] on link "Snoozed" at bounding box center [110, 36] width 32 height 18
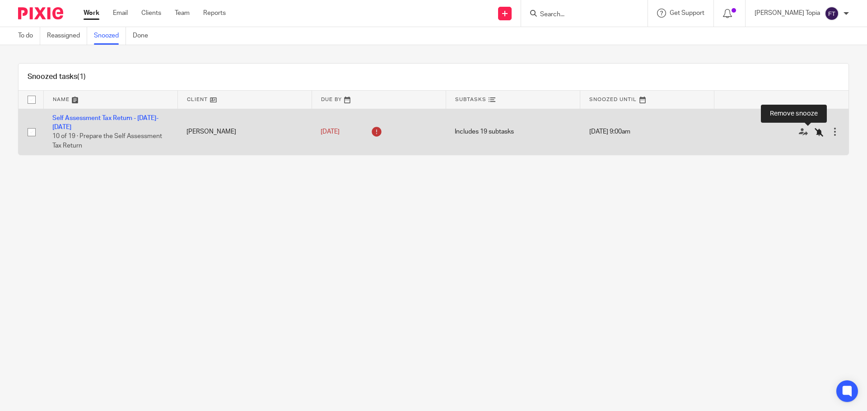
click at [814, 134] on icon at bounding box center [818, 132] width 9 height 9
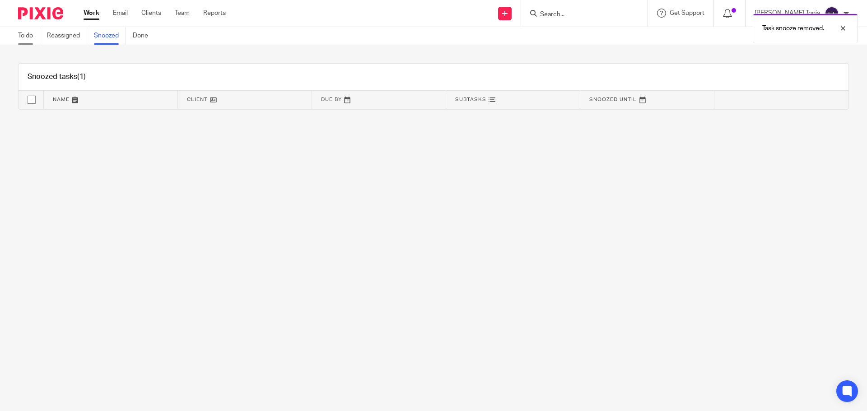
click at [28, 34] on link "To do" at bounding box center [29, 36] width 22 height 18
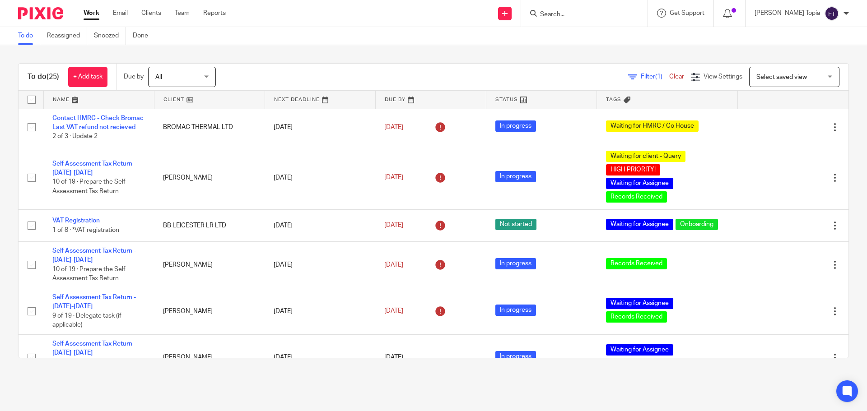
click at [364, 28] on div "To do Reassigned Snoozed Done" at bounding box center [433, 36] width 867 height 18
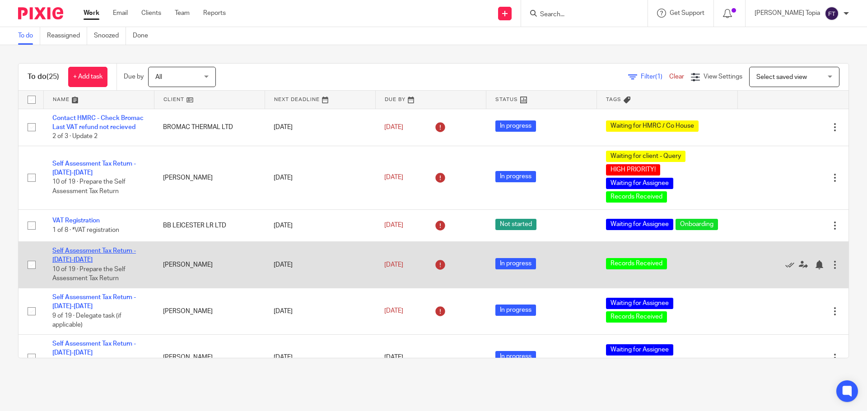
click at [79, 261] on link "Self Assessment Tax Return - [DATE]-[DATE]" at bounding box center [93, 255] width 83 height 15
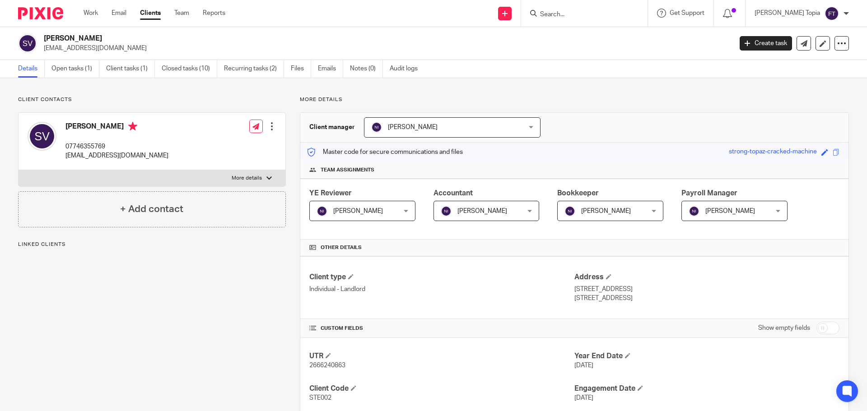
scroll to position [211, 0]
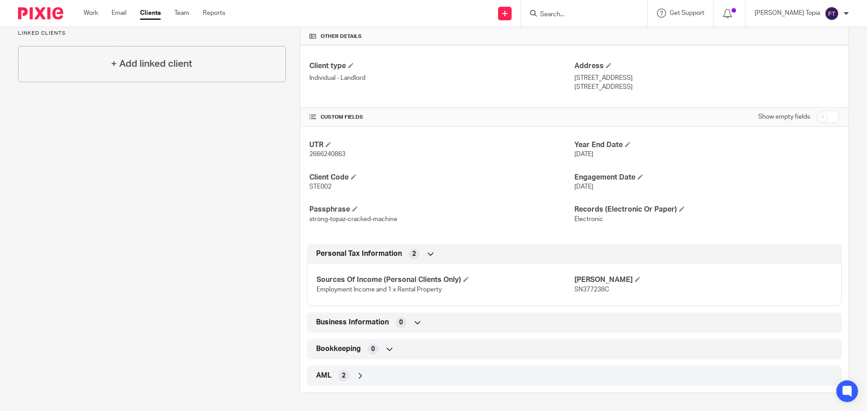
click at [574, 290] on span "SN377238C" at bounding box center [591, 290] width 35 height 6
copy span "SN377238C"
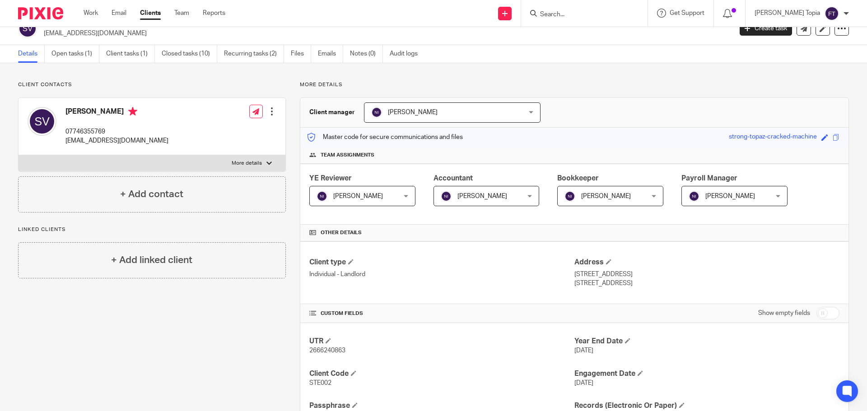
scroll to position [0, 0]
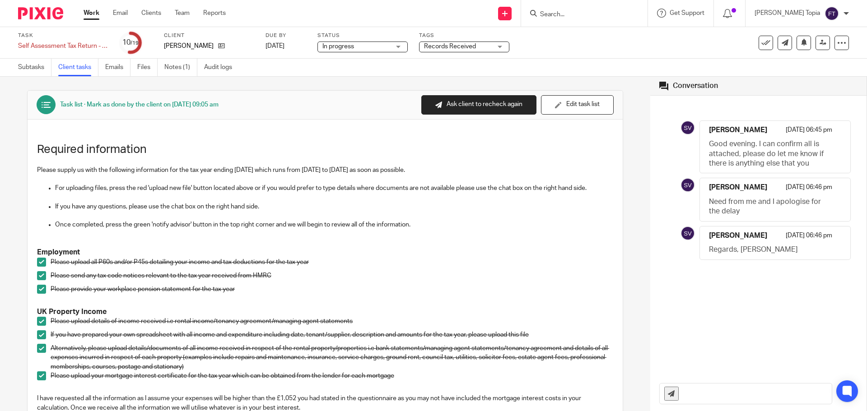
click at [86, 14] on link "Work" at bounding box center [91, 13] width 16 height 9
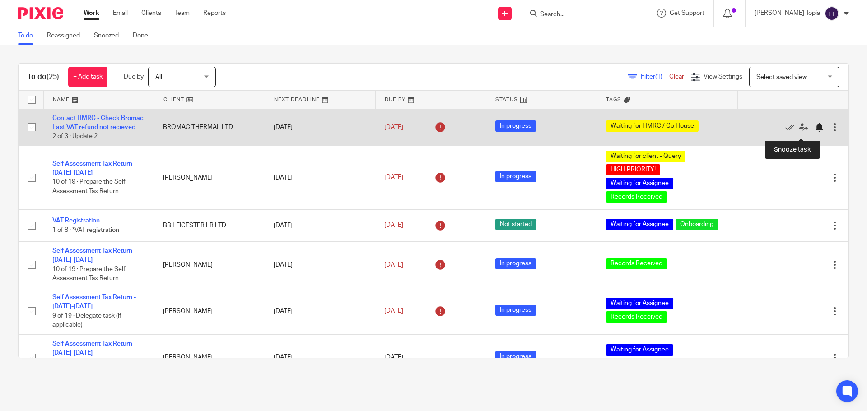
click at [814, 131] on div at bounding box center [818, 127] width 9 height 9
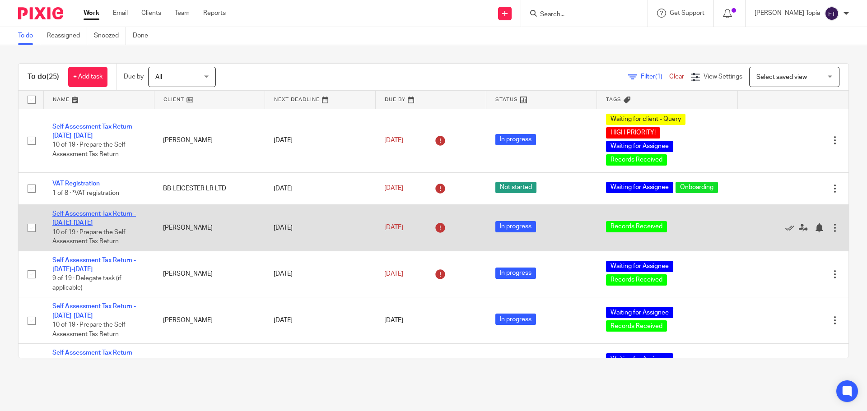
click at [79, 214] on link "Self Assessment Tax Return - [DATE]-[DATE]" at bounding box center [93, 218] width 83 height 15
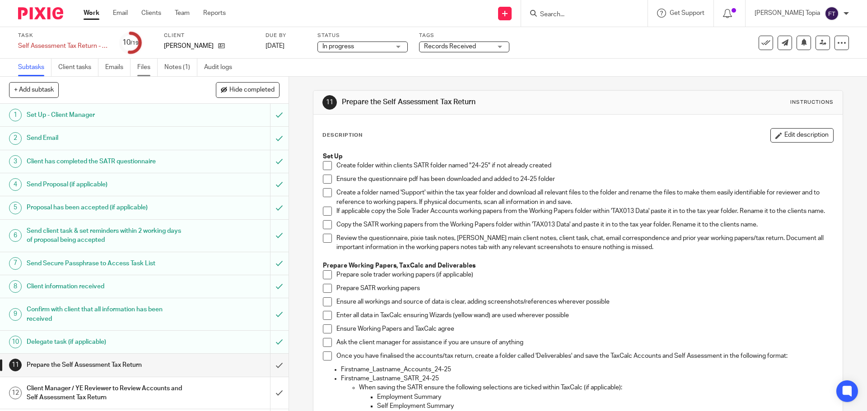
click at [144, 62] on link "Files" at bounding box center [147, 68] width 20 height 18
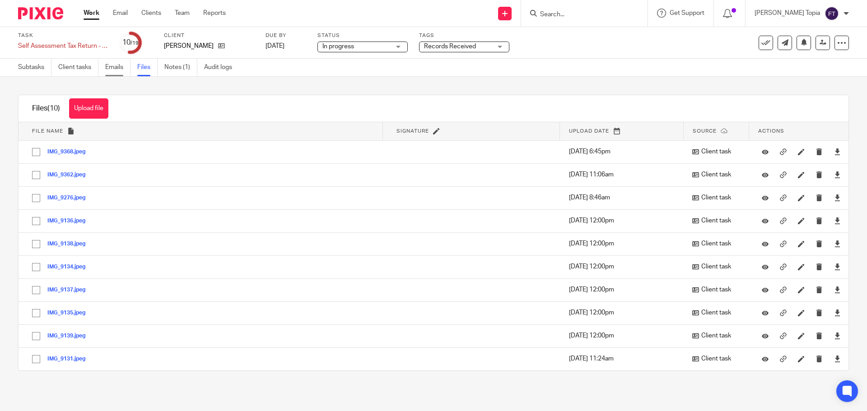
click at [116, 69] on link "Emails" at bounding box center [117, 68] width 25 height 18
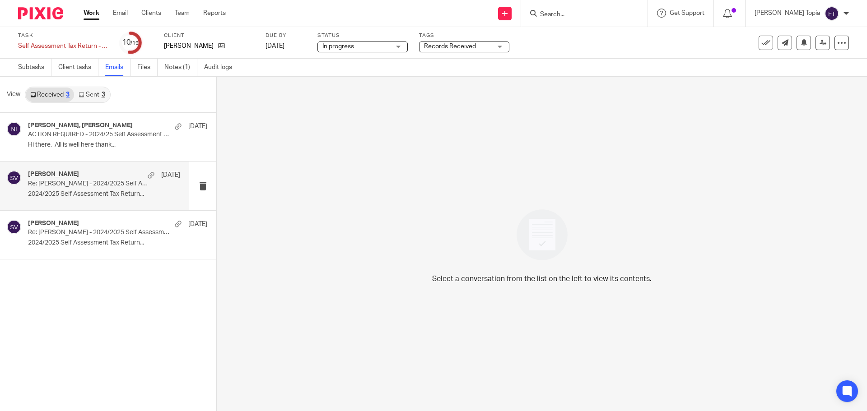
click at [86, 193] on p "2024/2025 Self Assessment Tax Return..." at bounding box center [104, 194] width 152 height 8
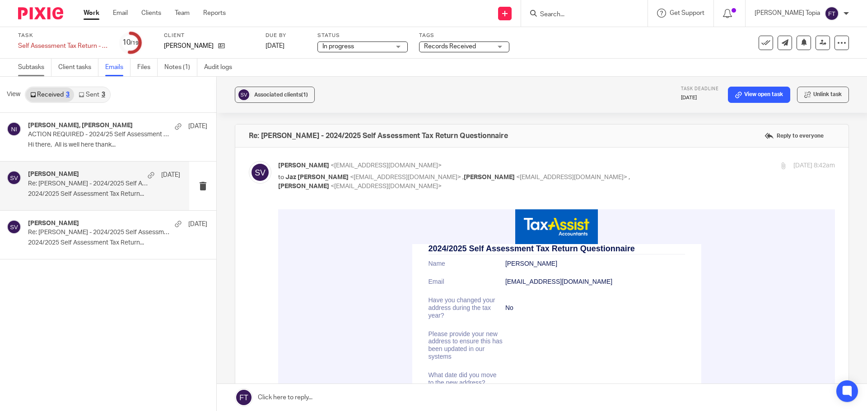
click at [27, 65] on link "Subtasks" at bounding box center [34, 68] width 33 height 18
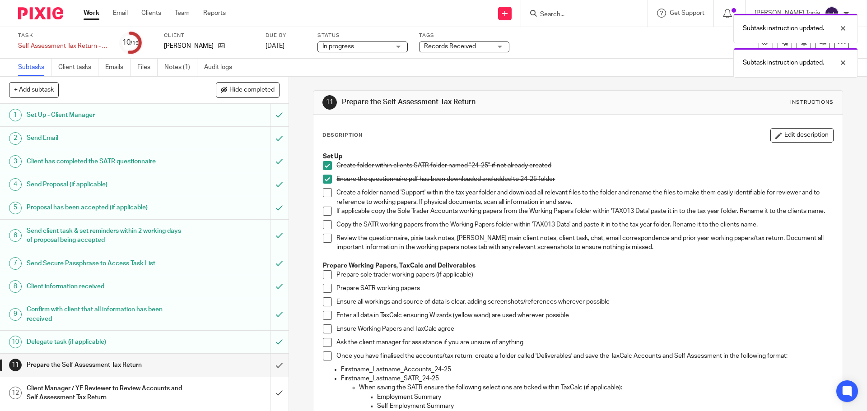
click at [323, 189] on span at bounding box center [327, 192] width 9 height 9
click at [325, 229] on span at bounding box center [327, 224] width 9 height 9
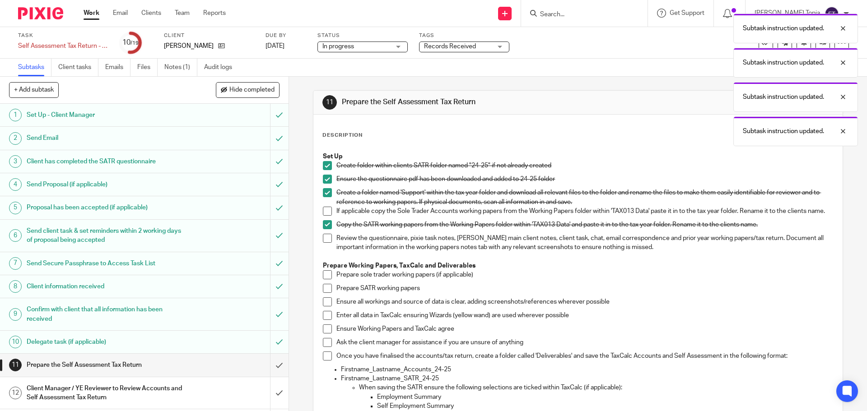
click at [326, 243] on span at bounding box center [327, 238] width 9 height 9
click at [325, 292] on span at bounding box center [327, 288] width 9 height 9
click at [325, 320] on span at bounding box center [327, 315] width 9 height 9
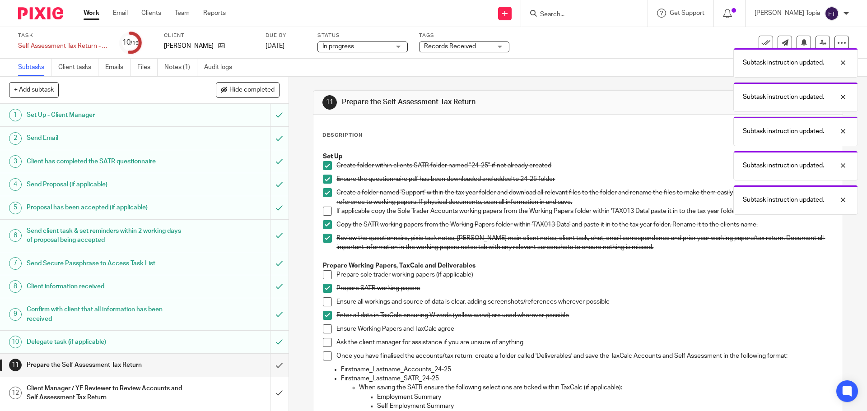
click at [327, 306] on span at bounding box center [327, 301] width 9 height 9
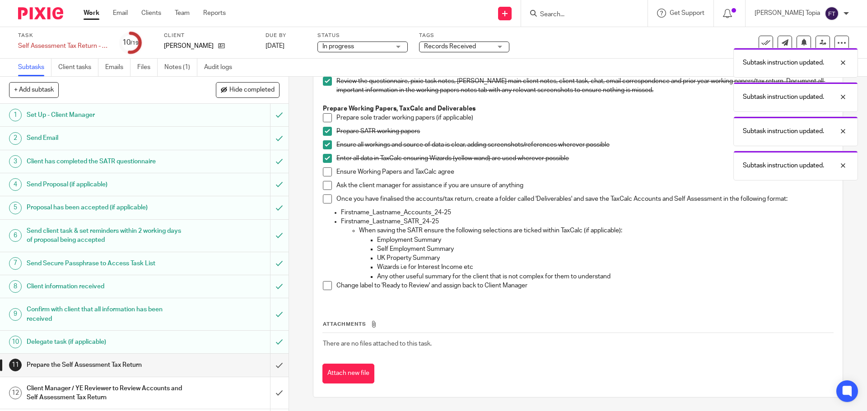
scroll to position [162, 0]
click at [326, 172] on span at bounding box center [327, 171] width 9 height 9
click at [324, 184] on span at bounding box center [327, 185] width 9 height 9
click at [325, 197] on span at bounding box center [327, 199] width 9 height 9
click at [326, 287] on span at bounding box center [327, 285] width 9 height 9
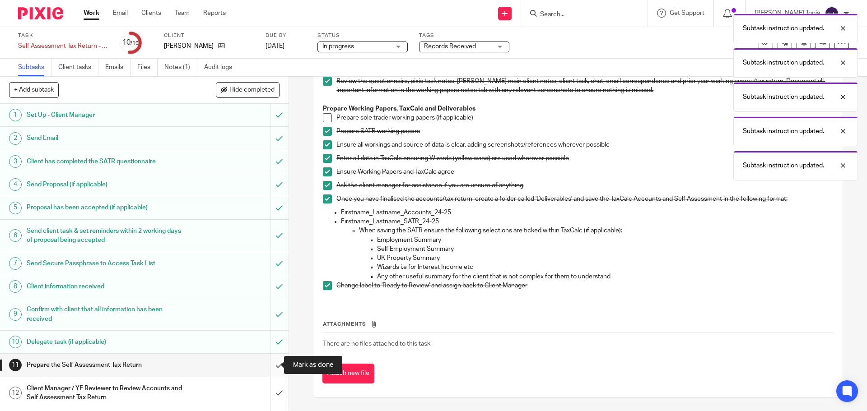
click at [271, 363] on input "submit" at bounding box center [144, 365] width 288 height 23
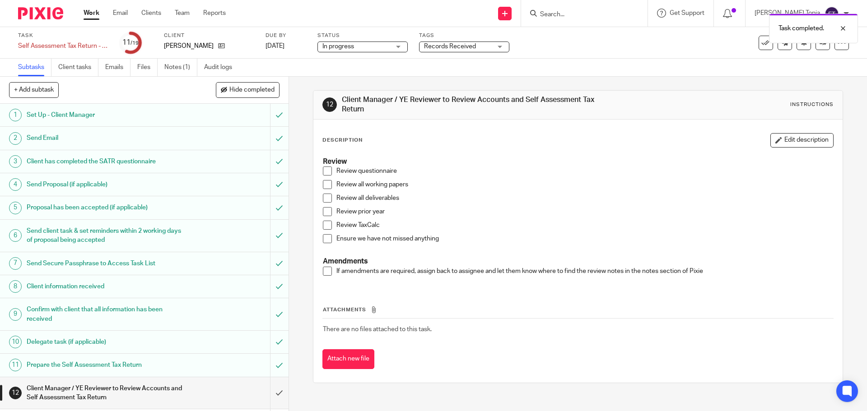
click at [495, 48] on div "Records Received" at bounding box center [464, 47] width 90 height 11
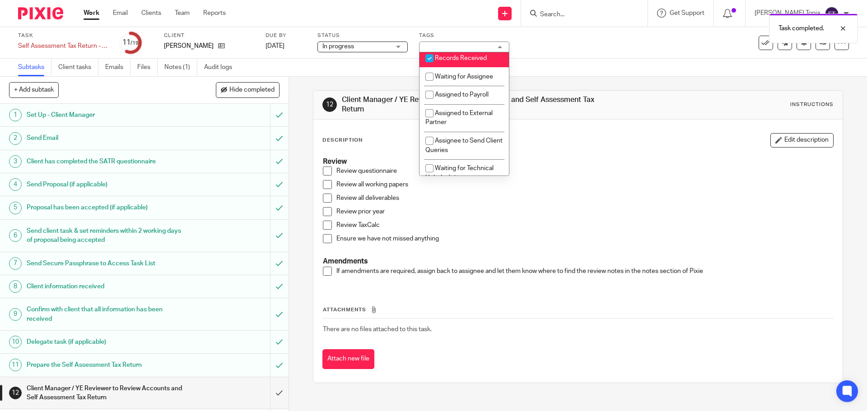
scroll to position [174, 0]
click at [426, 61] on input "checkbox" at bounding box center [429, 52] width 17 height 17
checkbox input "false"
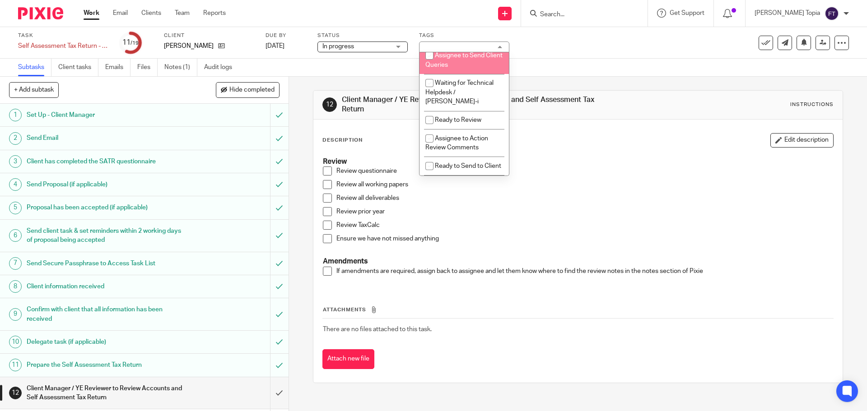
scroll to position [257, 0]
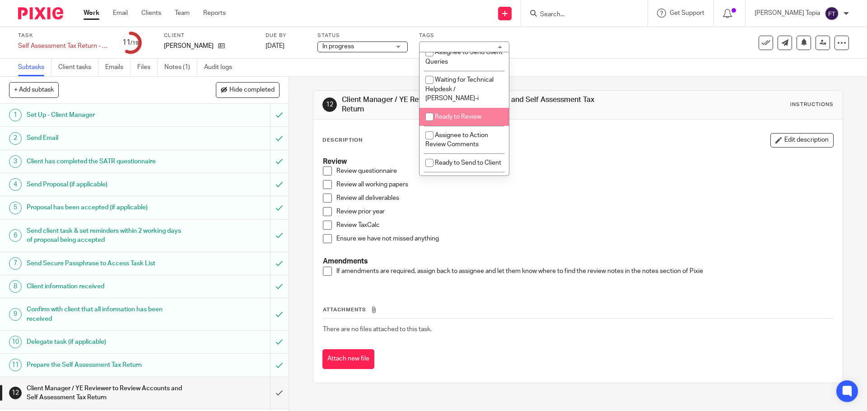
click at [427, 119] on input "checkbox" at bounding box center [429, 116] width 17 height 17
checkbox input "true"
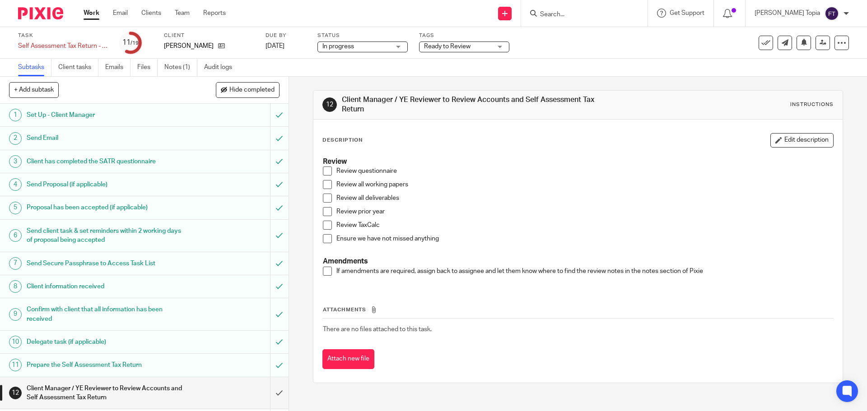
click at [598, 43] on div "Task Self Assessment Tax Return - [DATE]-[DATE] Save Self Assessment Tax Return…" at bounding box center [364, 43] width 692 height 22
click at [819, 45] on icon at bounding box center [822, 42] width 7 height 7
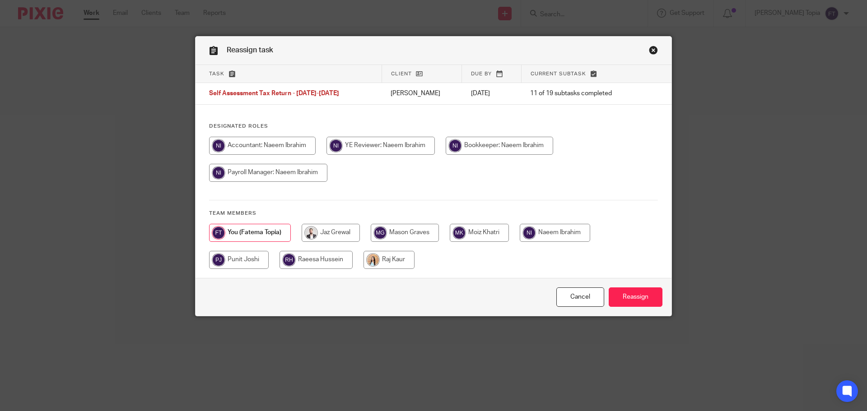
click at [277, 142] on input "radio" at bounding box center [262, 146] width 107 height 18
radio input "true"
click at [625, 294] on input "Reassign" at bounding box center [635, 296] width 54 height 19
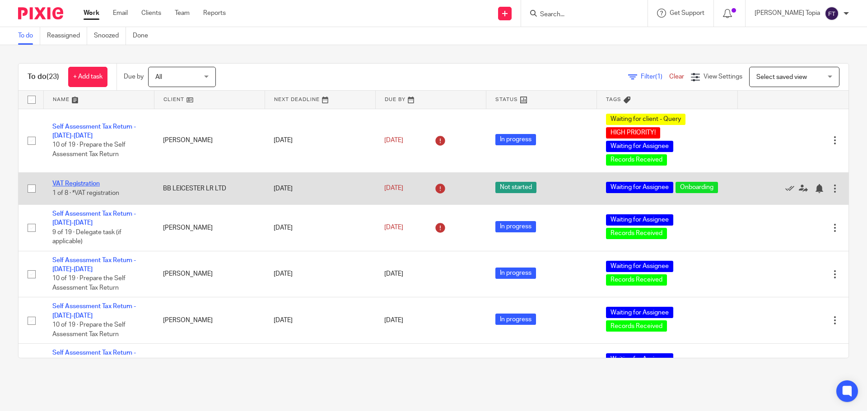
click at [73, 184] on link "VAT Registration" at bounding box center [75, 184] width 47 height 6
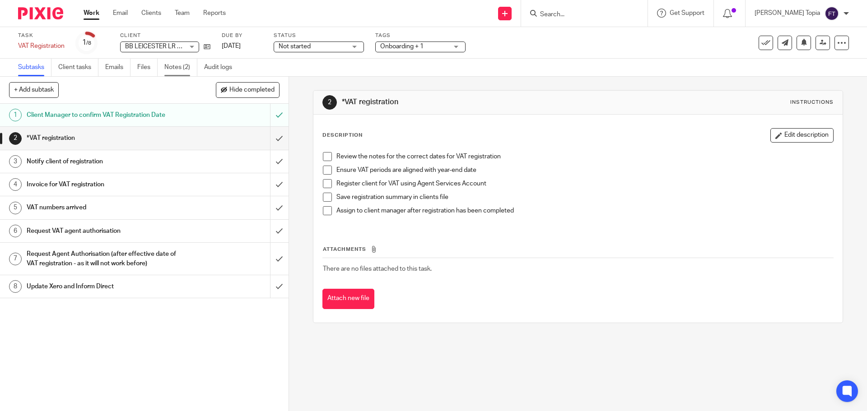
click at [169, 65] on link "Notes (2)" at bounding box center [180, 68] width 33 height 18
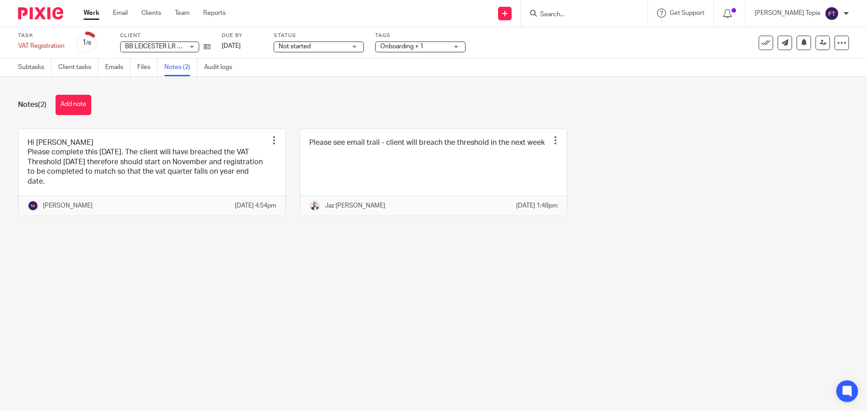
click at [311, 276] on main "Task VAT Registration Save VAT Registration 1 /8 Client BB LEICESTER LR LTD BB …" at bounding box center [433, 205] width 867 height 411
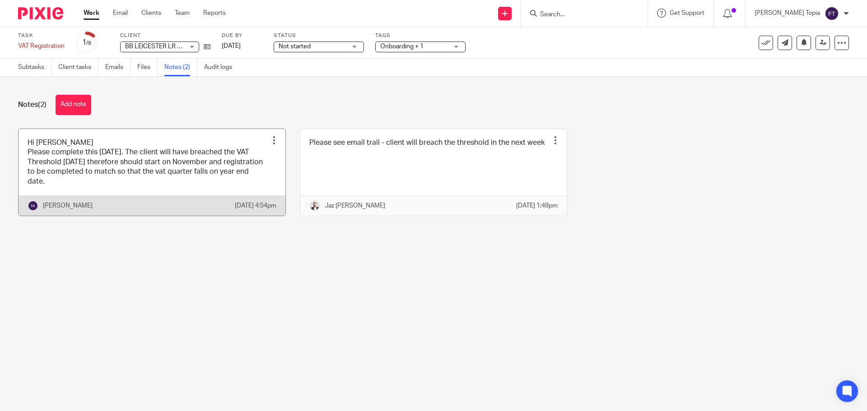
click at [133, 187] on link at bounding box center [152, 172] width 267 height 87
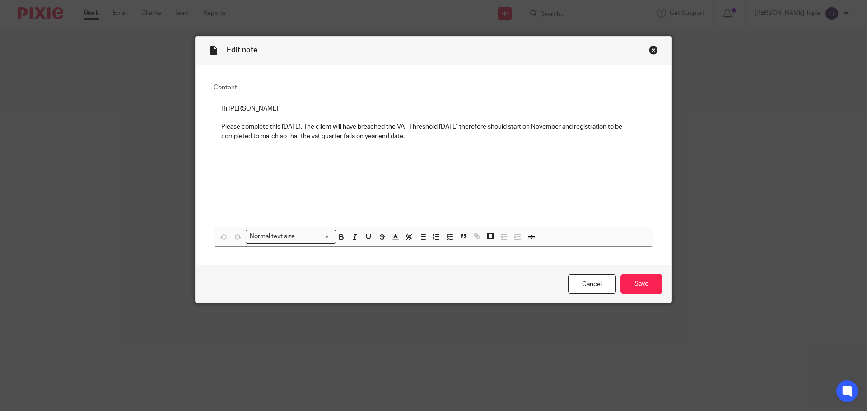
click at [649, 49] on div "Close this dialog window" at bounding box center [653, 50] width 9 height 9
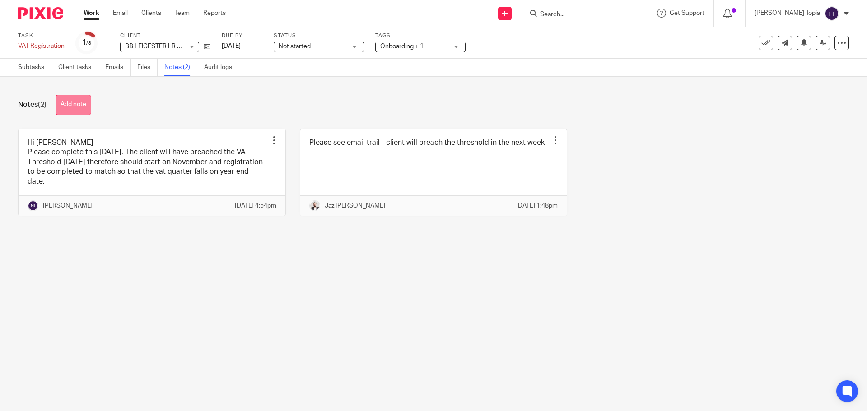
click button "Add note"
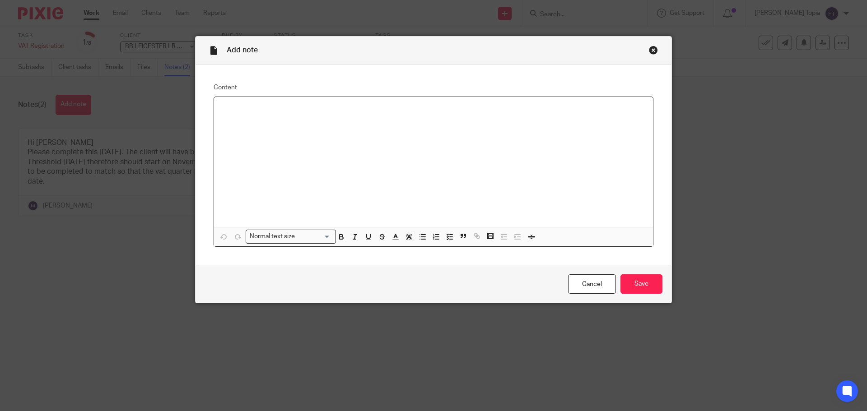
click div
click input "Save"
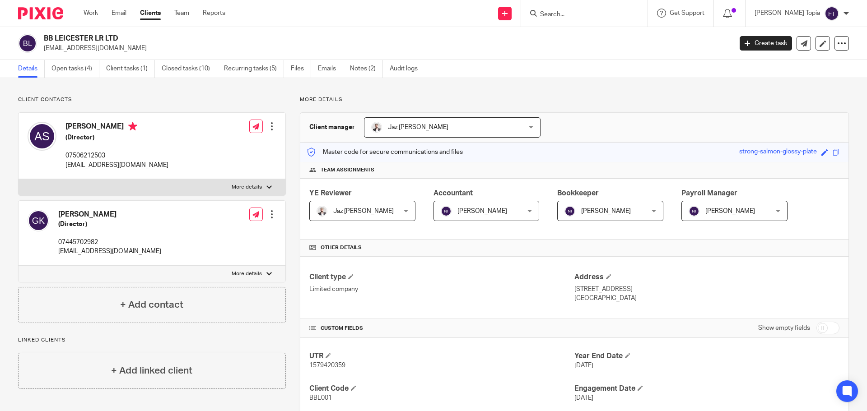
drag, startPoint x: 124, startPoint y: 36, endPoint x: 44, endPoint y: 32, distance: 79.5
click at [44, 32] on div "BB LEICESTER LR LTD burgerboi.lr.leicester@gmail.com Create task Update from Co…" at bounding box center [433, 43] width 867 height 33
copy h2 "BB LEICESTER LR LTD"
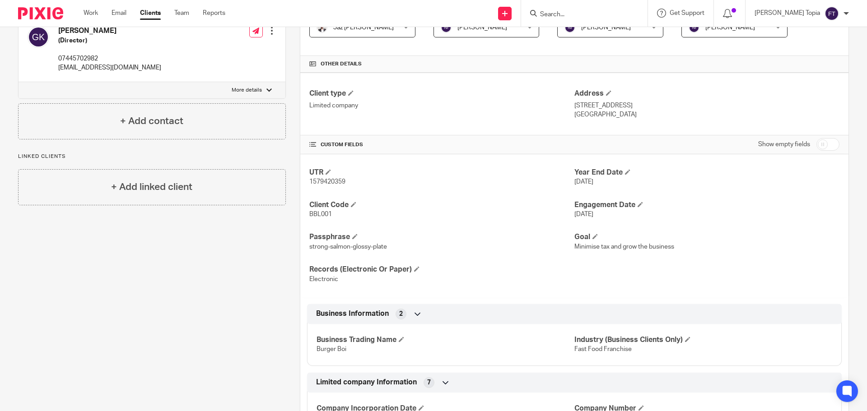
scroll to position [361, 0]
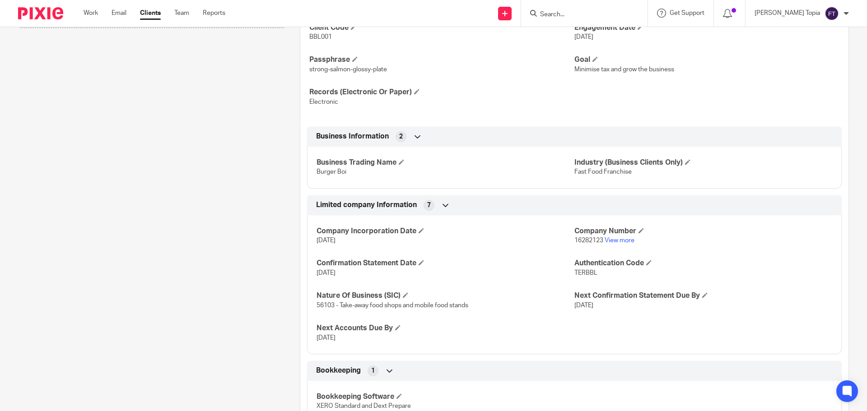
click at [584, 242] on span "16282123" at bounding box center [588, 240] width 29 height 6
copy p "16282123"
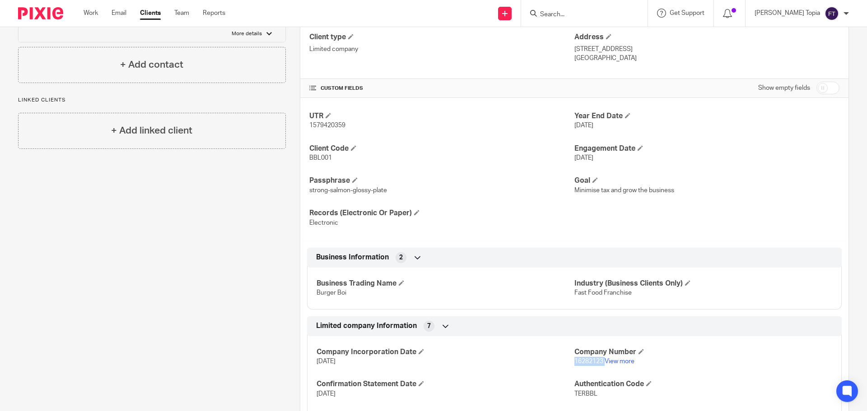
scroll to position [226, 0]
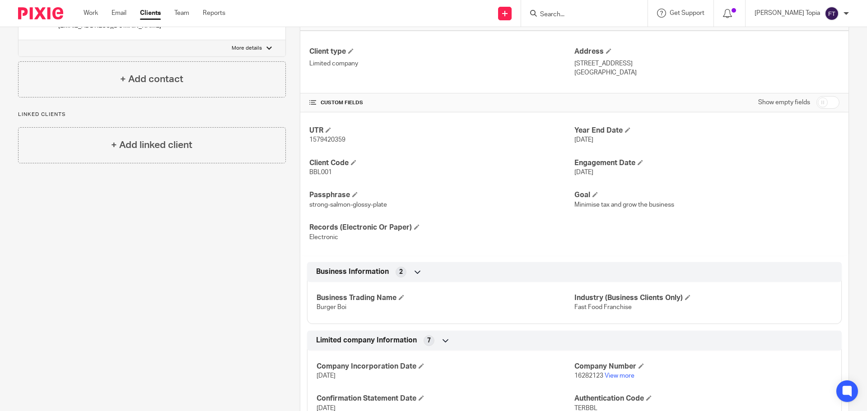
click at [320, 141] on span "1579420359" at bounding box center [327, 140] width 36 height 6
copy span "1579420359"
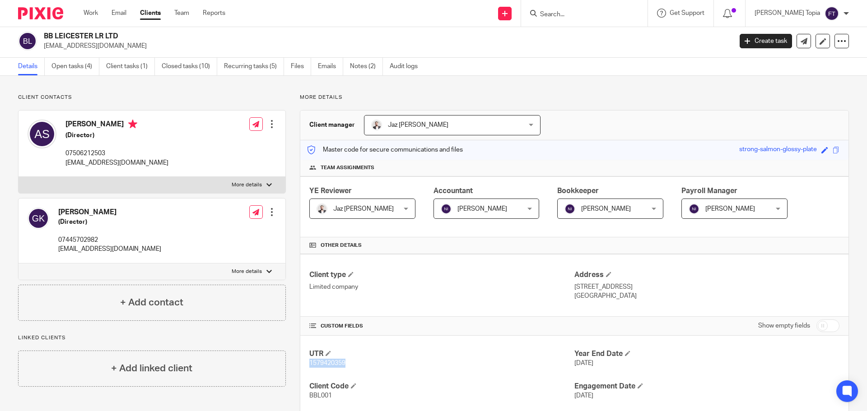
scroll to position [0, 0]
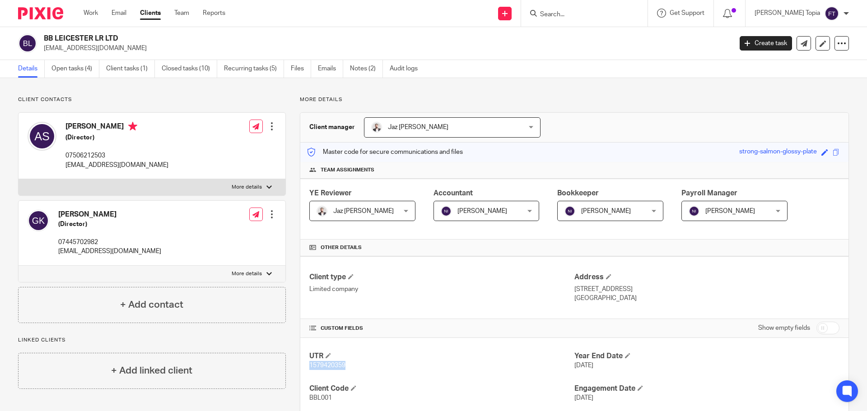
drag, startPoint x: 122, startPoint y: 126, endPoint x: 66, endPoint y: 128, distance: 56.0
click at [66, 128] on h4 "Amandeep Singh" at bounding box center [116, 127] width 103 height 11
copy h4 "Amandeep Singh"
click at [267, 190] on div at bounding box center [268, 187] width 5 height 5
click at [19, 179] on input "More details" at bounding box center [18, 179] width 0 height 0
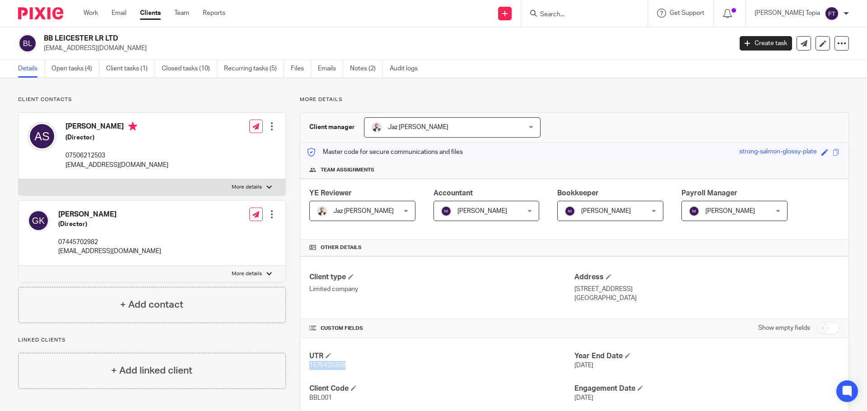
checkbox input "true"
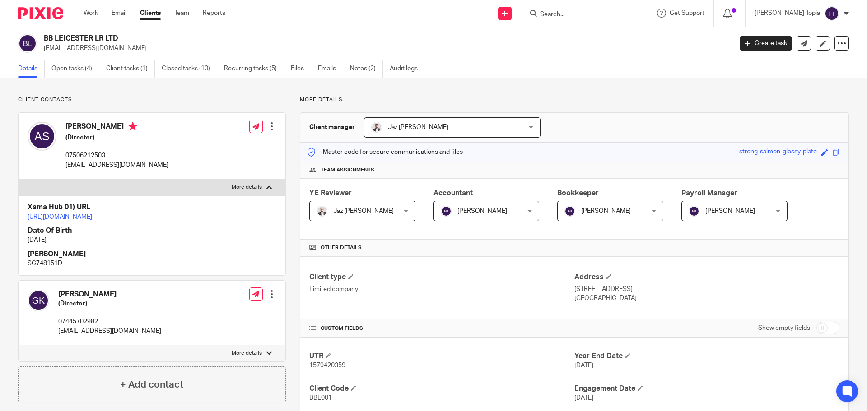
click at [53, 268] on p "SC748151D" at bounding box center [152, 263] width 249 height 9
copy p "SC748151D"
drag, startPoint x: 165, startPoint y: 166, endPoint x: 66, endPoint y: 166, distance: 98.4
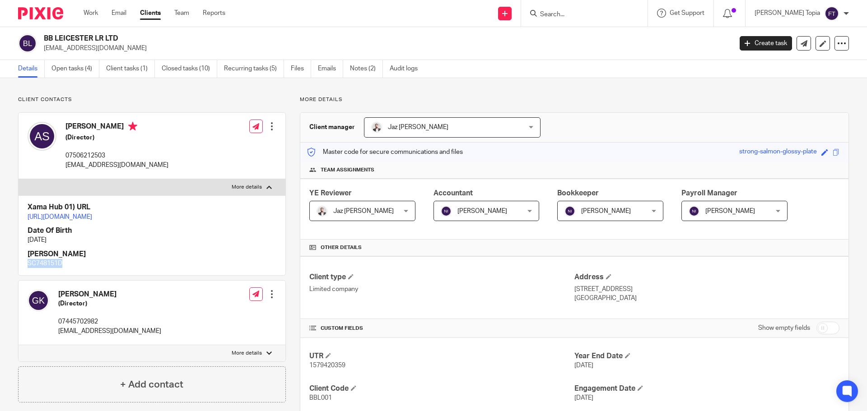
click at [66, 166] on div "Amandeep Singh (Director) 07506212503 burgerboi.lr.leicester@gmail.com Edit con…" at bounding box center [152, 146] width 267 height 66
copy p "burgerboi.lr.leicester@gmail.com"
click at [95, 153] on p "07506212503" at bounding box center [116, 155] width 103 height 9
copy p "07506212503"
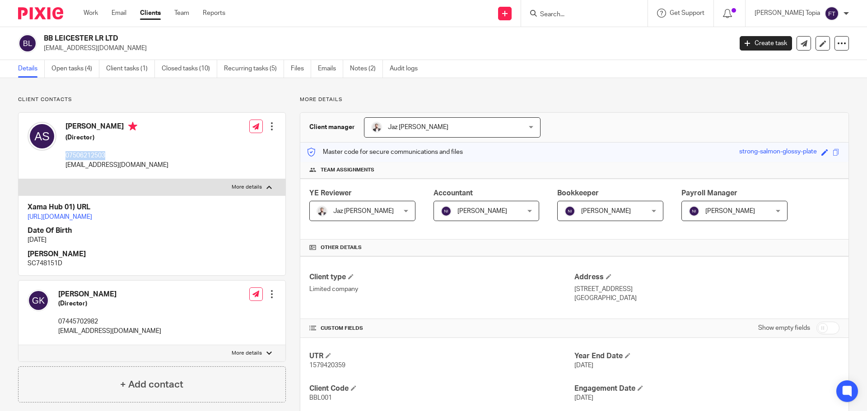
drag, startPoint x: 141, startPoint y: 47, endPoint x: 45, endPoint y: 48, distance: 96.1
click at [45, 48] on p "burgerboi.lr.leicester@gmail.com" at bounding box center [385, 48] width 682 height 9
copy p "burgerboi.lr.leicester@gmail.com"
click at [80, 153] on p "07506212503" at bounding box center [116, 155] width 103 height 9
click at [81, 154] on p "07506212503" at bounding box center [116, 155] width 103 height 9
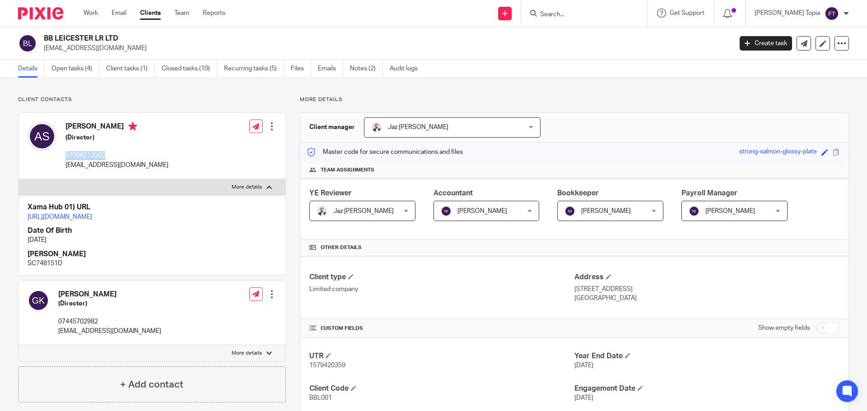
copy p "07506212503"
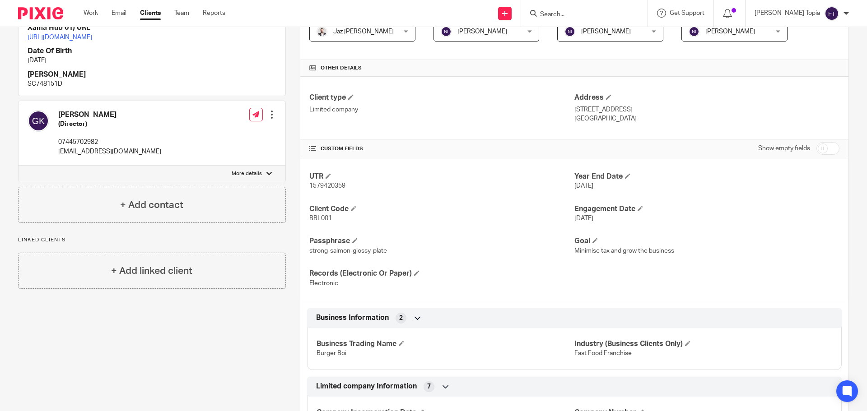
scroll to position [181, 0]
drag, startPoint x: 637, startPoint y: 356, endPoint x: 570, endPoint y: 353, distance: 67.3
click at [574, 353] on p "Fast Food Franchise" at bounding box center [703, 352] width 258 height 9
copy span "Fast Food Franchise"
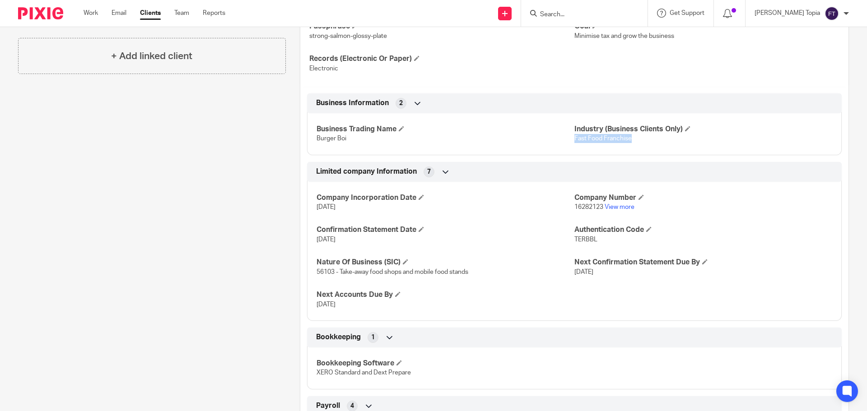
scroll to position [209, 0]
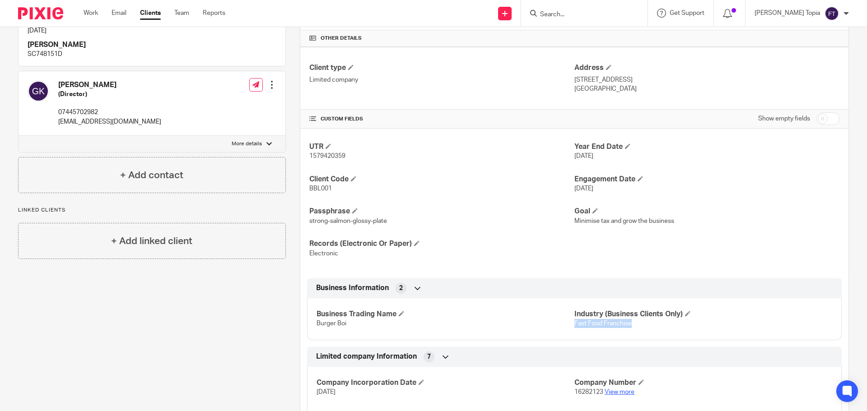
click at [612, 391] on link "View more" at bounding box center [619, 392] width 30 height 6
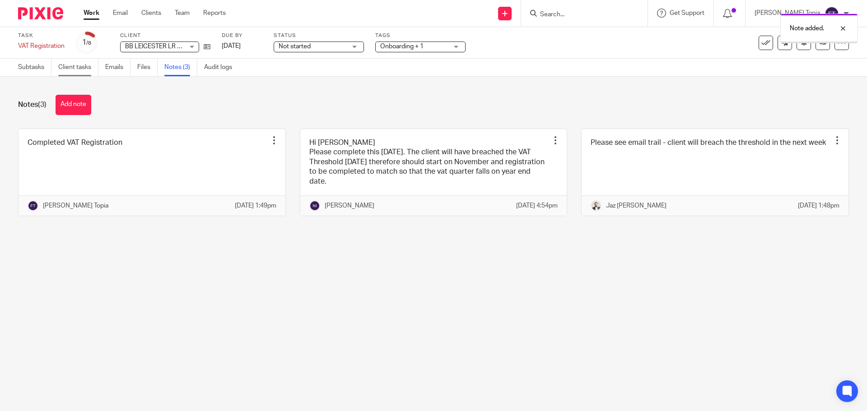
click at [82, 69] on link "Client tasks" at bounding box center [78, 68] width 40 height 18
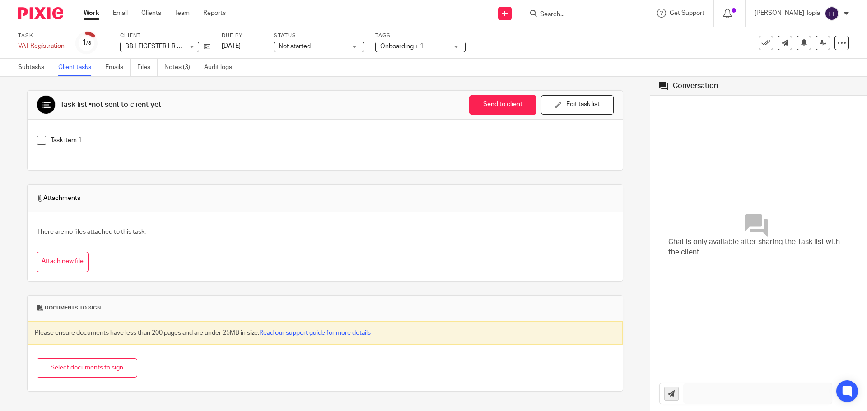
click at [456, 48] on div "Onboarding + 1" at bounding box center [420, 47] width 90 height 11
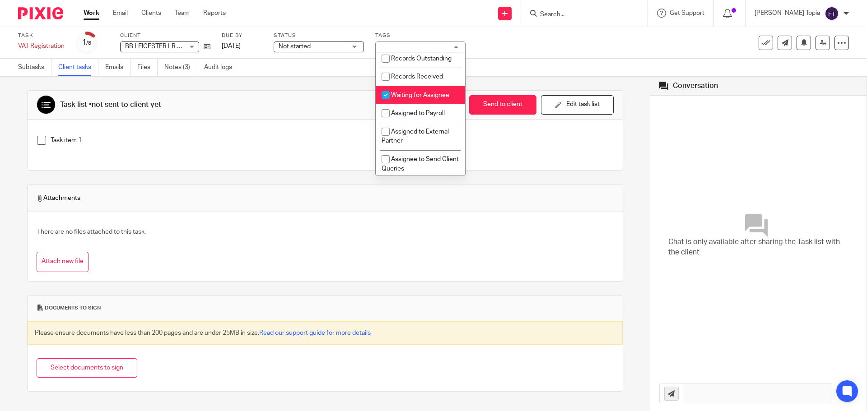
scroll to position [153, 0]
click at [385, 101] on input "checkbox" at bounding box center [385, 91] width 17 height 17
checkbox input "false"
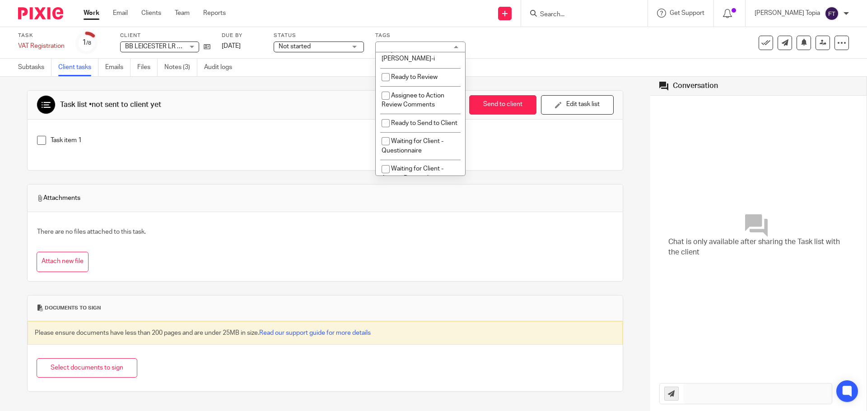
scroll to position [306, 0]
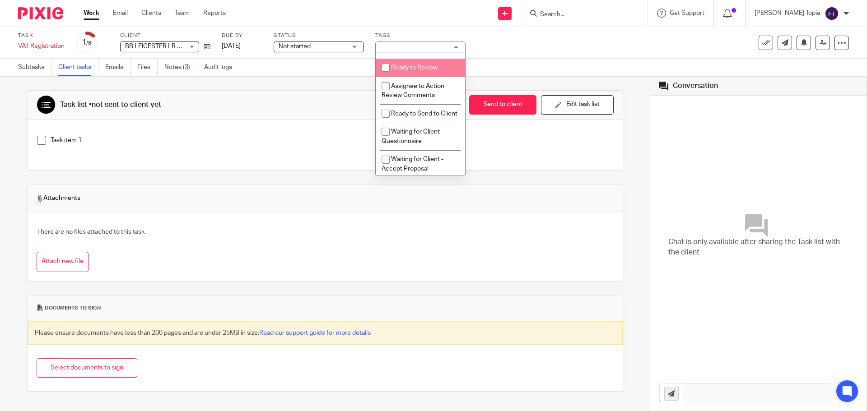
click at [384, 68] on input "checkbox" at bounding box center [385, 67] width 17 height 17
checkbox input "true"
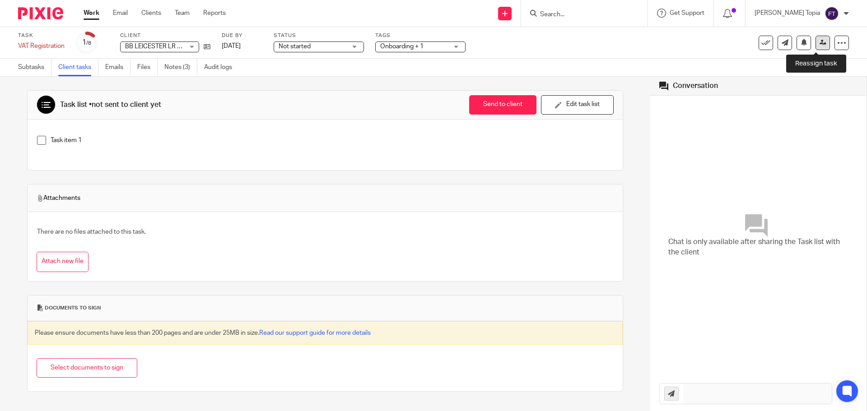
click at [819, 42] on icon at bounding box center [822, 42] width 7 height 7
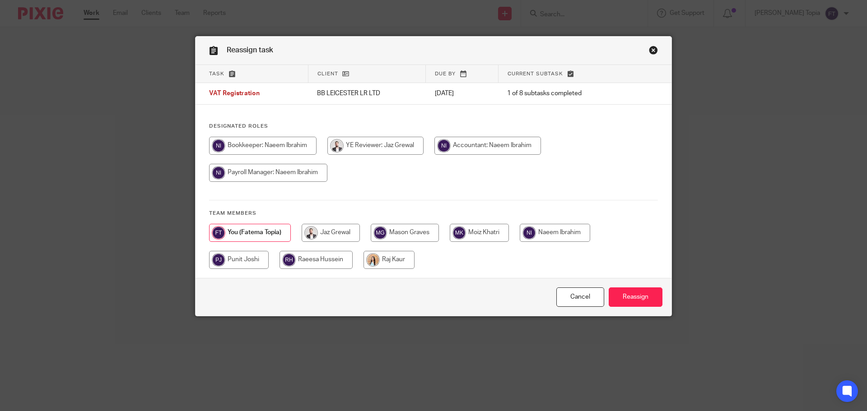
click at [455, 148] on input "radio" at bounding box center [487, 146] width 107 height 18
radio input "true"
click input "Reassign"
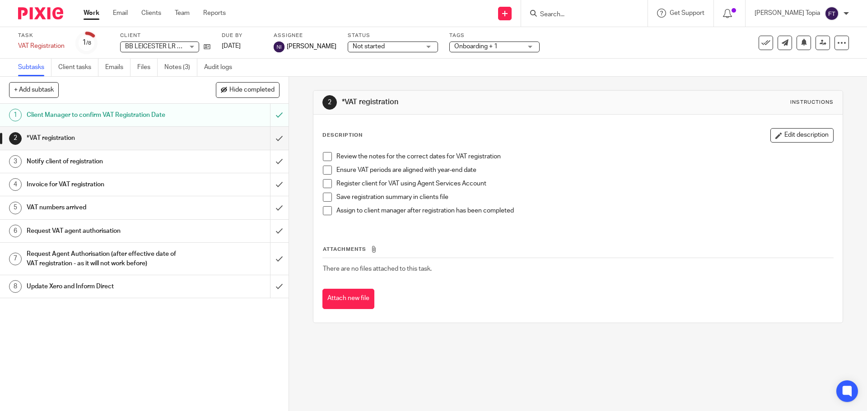
click at [89, 14] on link "Work" at bounding box center [91, 13] width 16 height 9
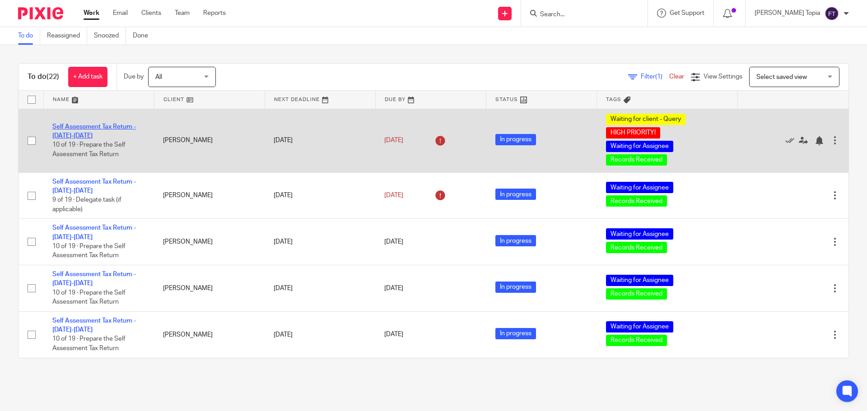
click at [107, 128] on link "Self Assessment Tax Return - [DATE]-[DATE]" at bounding box center [93, 131] width 83 height 15
click at [105, 129] on link "Self Assessment Tax Return - [DATE]-[DATE]" at bounding box center [93, 131] width 83 height 15
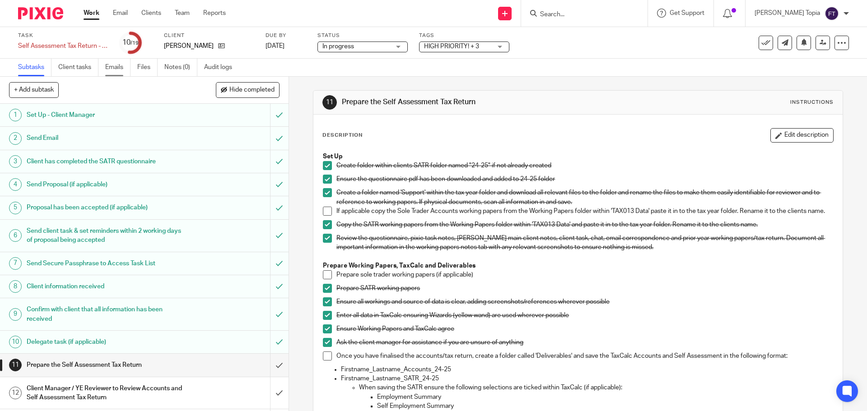
click at [114, 65] on link "Emails" at bounding box center [117, 68] width 25 height 18
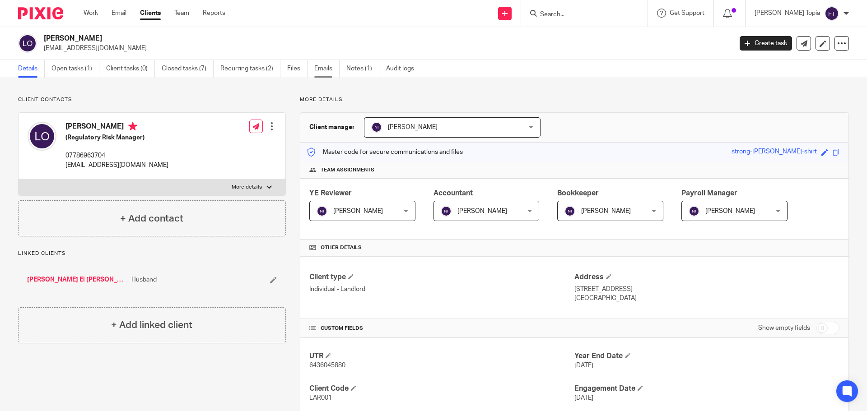
click at [319, 67] on link "Emails" at bounding box center [326, 69] width 25 height 18
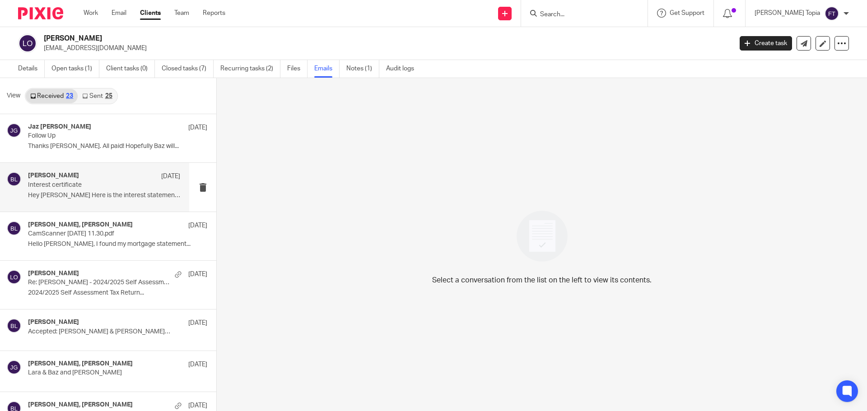
click at [60, 181] on div "Baz Lara 21 Jul" at bounding box center [104, 176] width 152 height 9
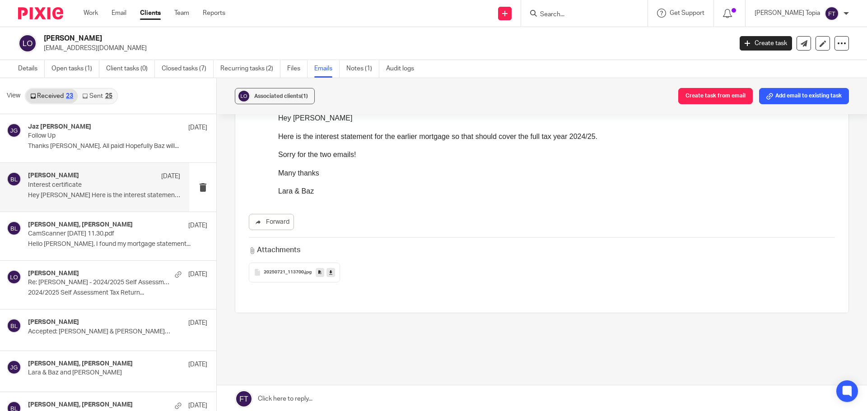
scroll to position [90, 0]
click at [103, 237] on p "CamScanner 21-07-2025 11.30.pdf" at bounding box center [89, 234] width 122 height 8
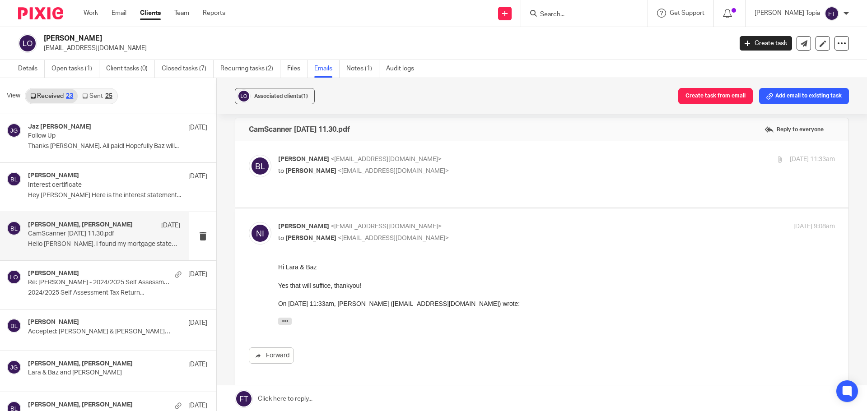
scroll to position [0, 0]
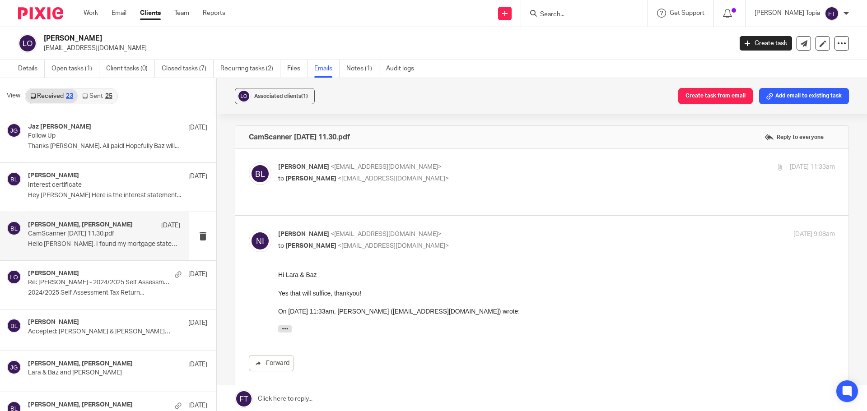
click at [293, 173] on div "Baz Lara <barainlondon@hotmail.com> to Naeem Ibrahim <naeemibrahim@taxassist.co…" at bounding box center [463, 172] width 371 height 21
checkbox input "true"
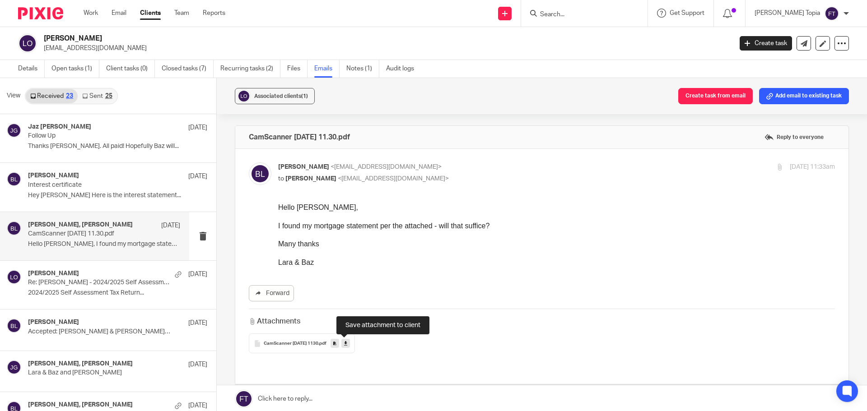
click at [336, 345] on icon at bounding box center [334, 343] width 3 height 7
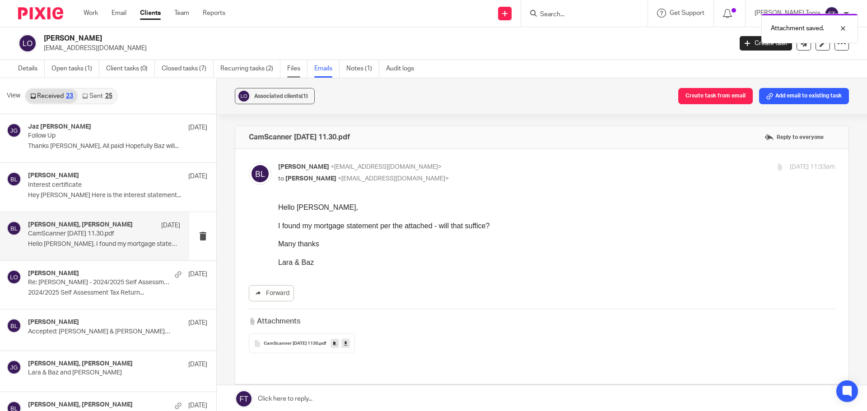
click at [298, 70] on link "Files" at bounding box center [297, 69] width 20 height 18
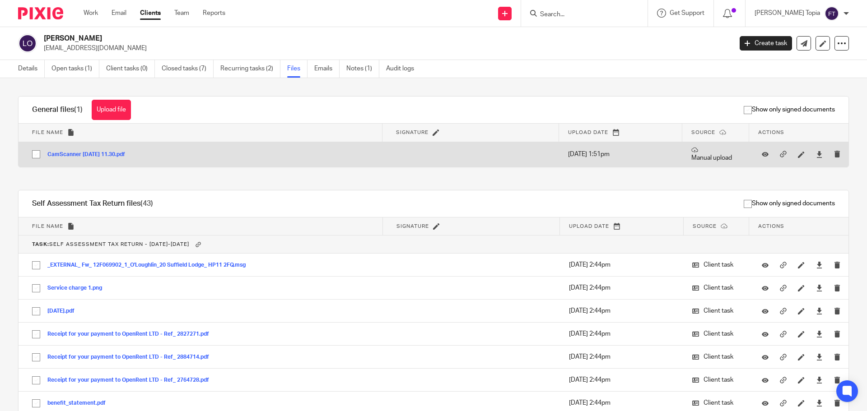
click at [132, 158] on div "CamScanner [DATE] 11.30.pdf" at bounding box center [89, 154] width 84 height 9
click at [132, 156] on button "CamScanner 21-07-2025 11.30.pdf" at bounding box center [89, 155] width 84 height 6
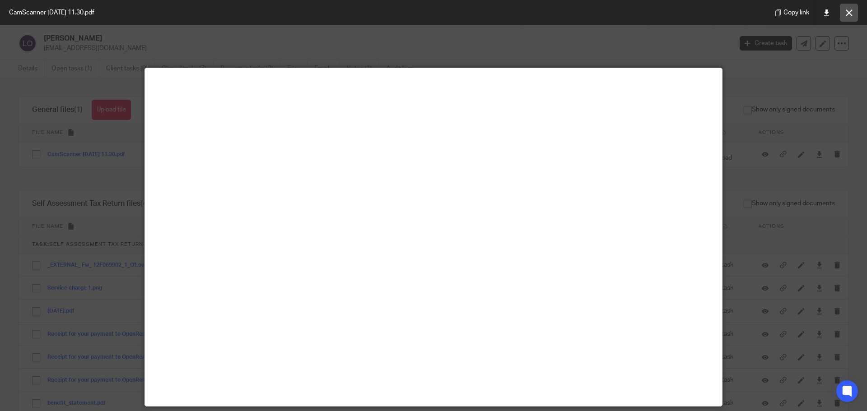
click at [848, 12] on icon at bounding box center [848, 12] width 7 height 7
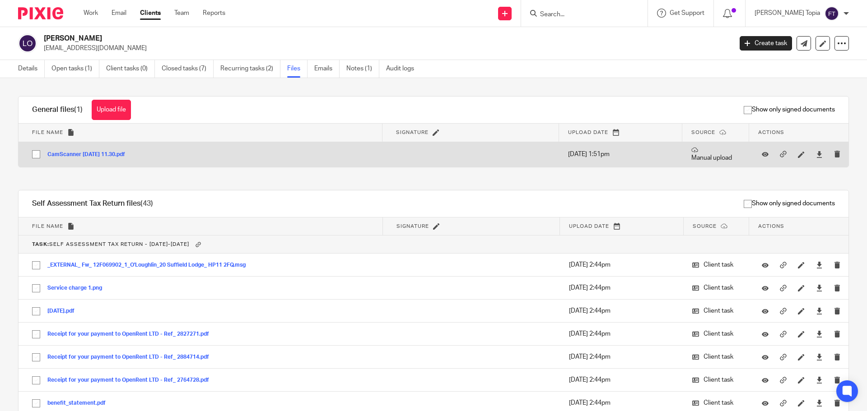
click at [35, 156] on input "checkbox" at bounding box center [36, 154] width 17 height 17
checkbox input "true"
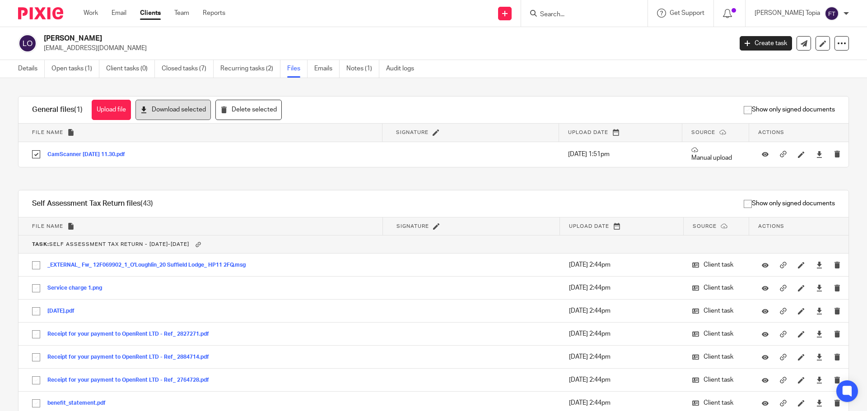
click at [170, 105] on button "Download selected" at bounding box center [172, 110] width 75 height 20
